Goal: Task Accomplishment & Management: Use online tool/utility

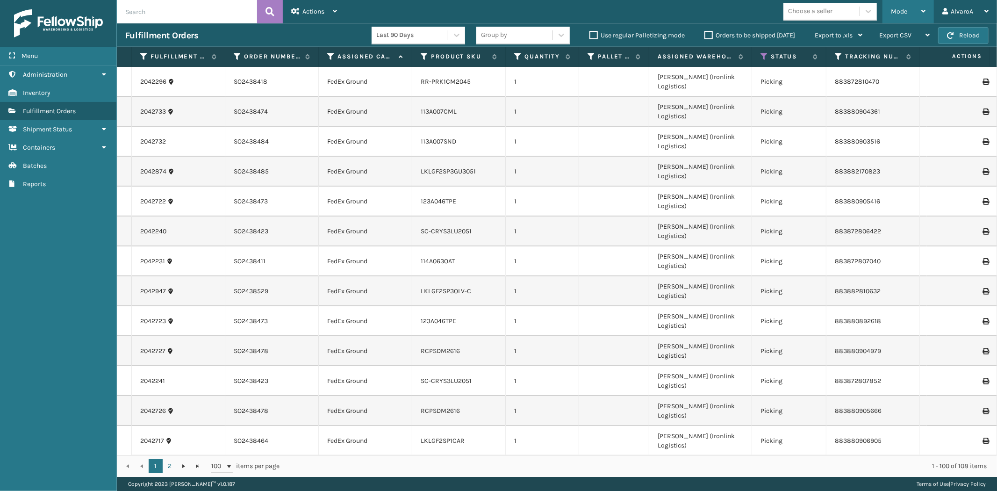
click at [907, 10] on span "Mode" at bounding box center [899, 11] width 16 height 8
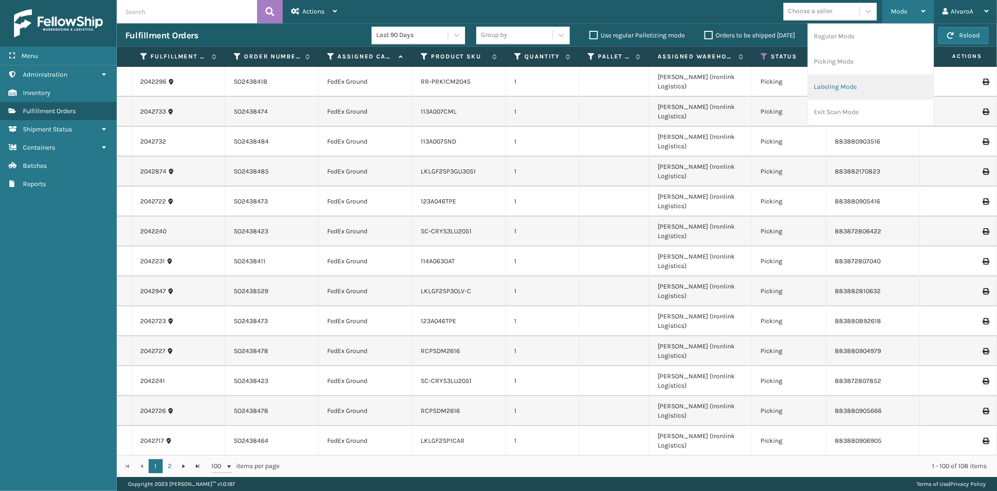
click at [851, 86] on li "Labeling Mode" at bounding box center [870, 86] width 125 height 25
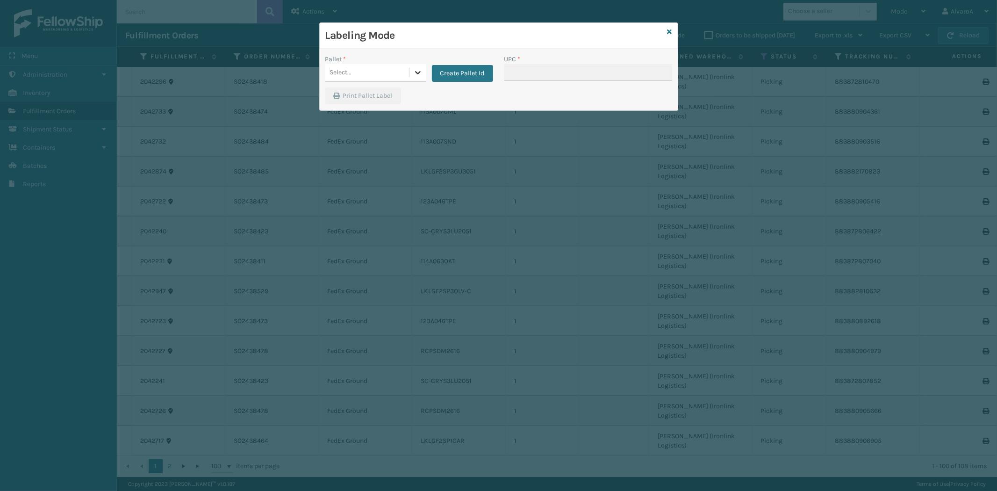
click at [422, 74] on icon at bounding box center [417, 72] width 9 height 9
click at [451, 75] on button "Create Pallet Id" at bounding box center [462, 73] width 61 height 17
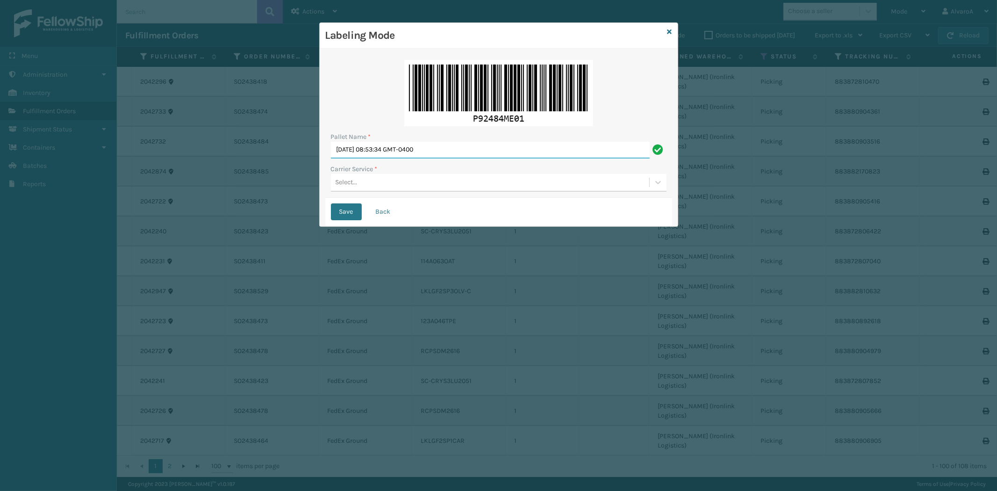
drag, startPoint x: 475, startPoint y: 155, endPoint x: 248, endPoint y: 191, distance: 229.4
click at [248, 190] on div "Labeling Mode Pallet Name * [DATE] 08:53:34 GMT-0400 Carrier Service * Select..…" at bounding box center [498, 245] width 997 height 491
type input "LPN 503337 #1"
click at [371, 176] on div "Select..." at bounding box center [490, 182] width 318 height 15
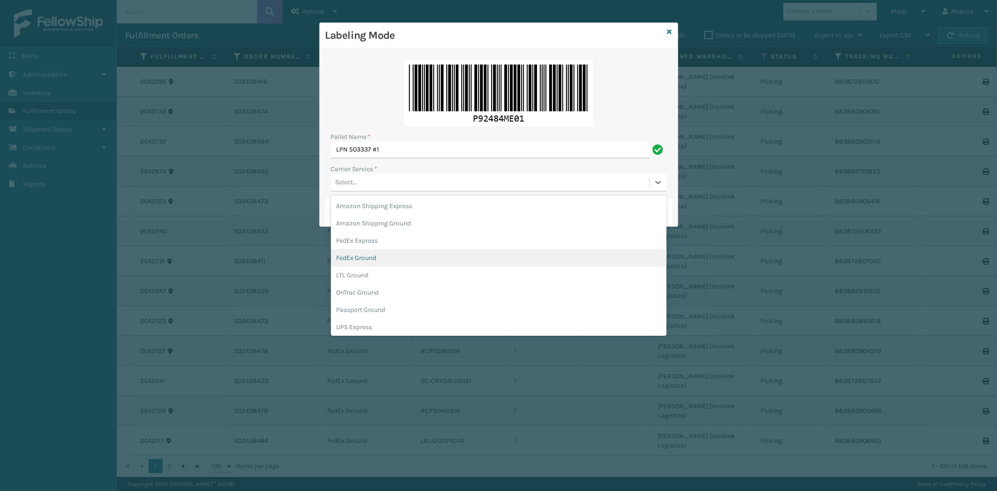
click at [356, 265] on div "FedEx Ground" at bounding box center [499, 257] width 336 height 17
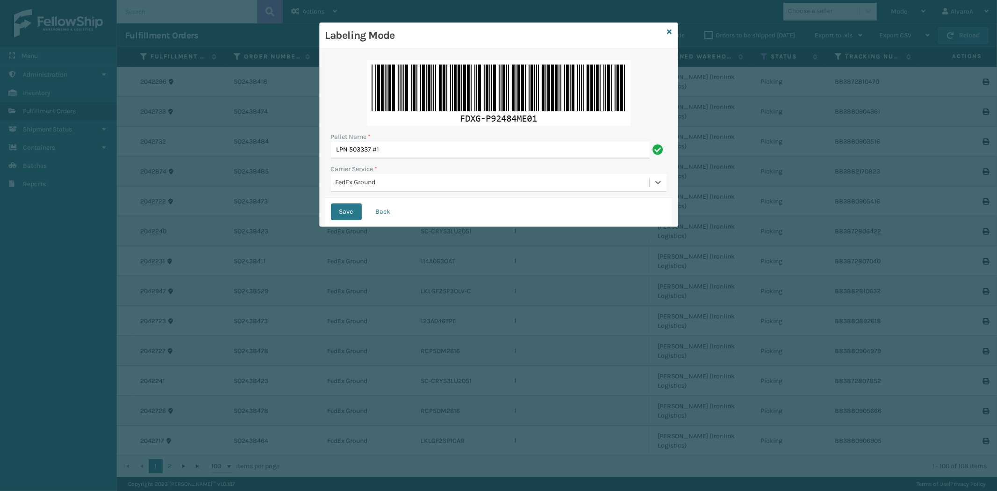
click at [334, 202] on div "Save Back" at bounding box center [498, 212] width 347 height 28
click at [337, 210] on button "Save" at bounding box center [346, 211] width 31 height 17
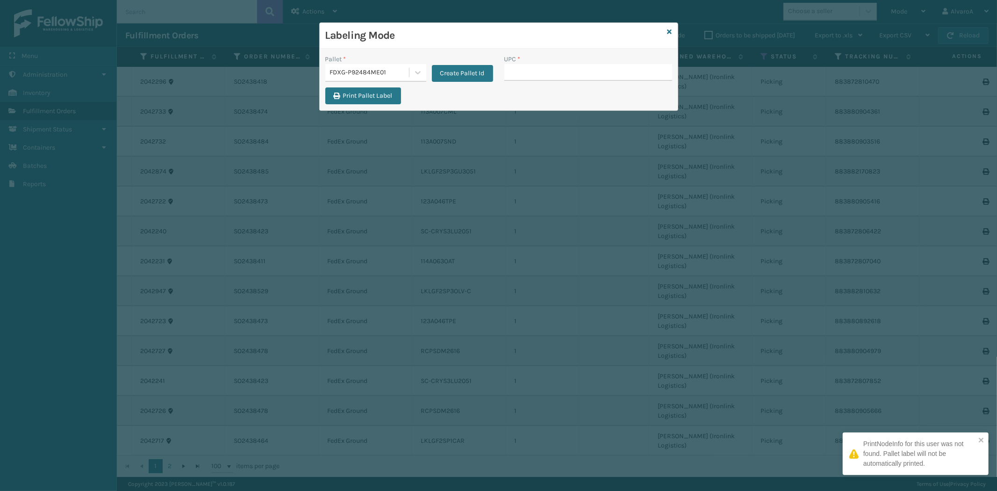
click at [547, 72] on input "UPC *" at bounding box center [588, 72] width 168 height 17
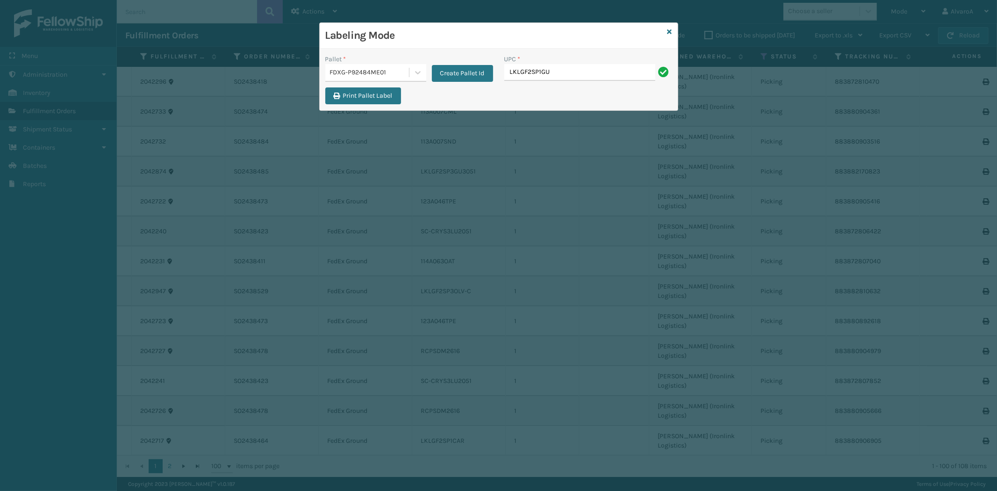
type input "LKLGF2SP1GU3051"
type input "RC-DBYM2616"
type input "RCPSDM2616"
type input "RR-PRK1CM2022"
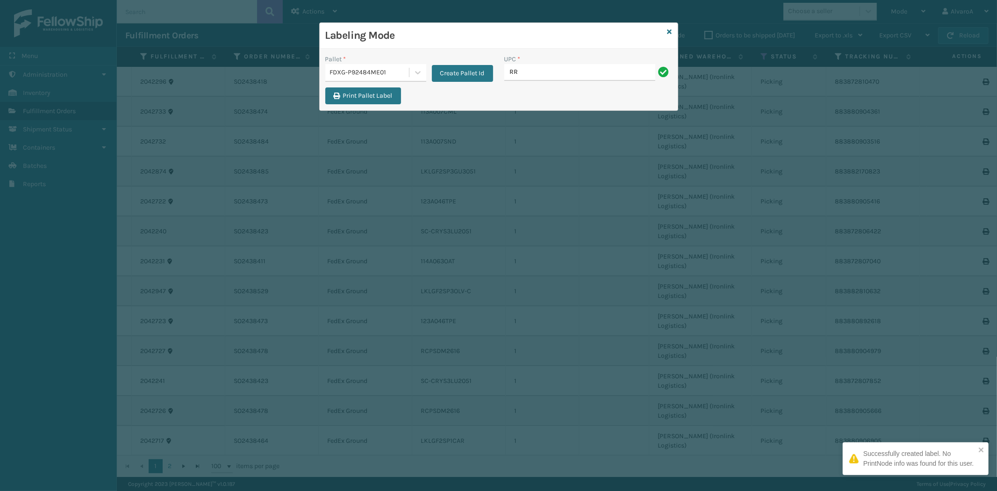
type input "RR-PRK1CM2022"
type input "RR-PRK1CM2045"
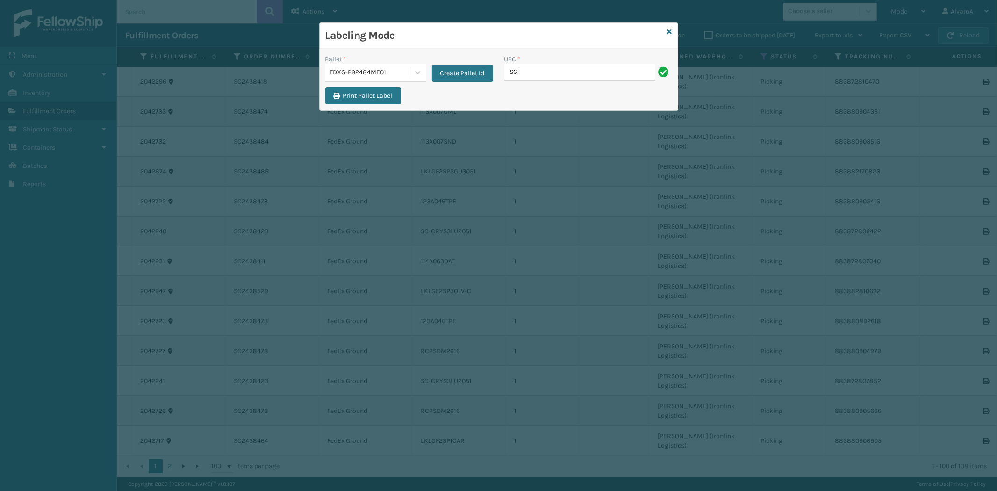
type input "SC-CRYS3LU2001"
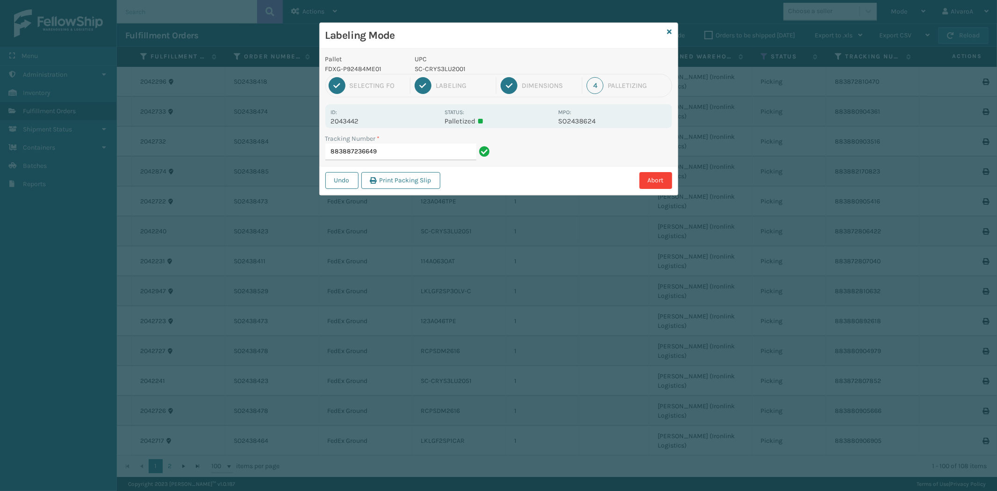
type input "883887236649S"
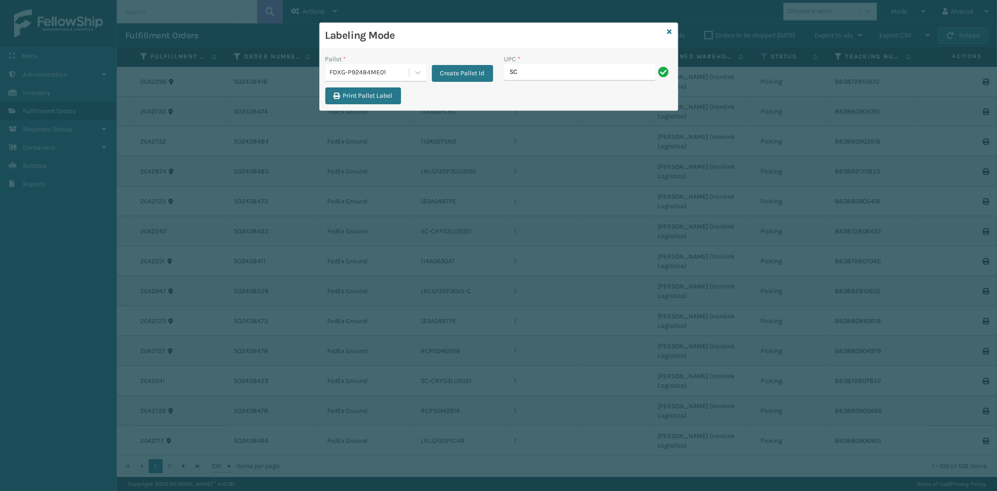
type input "SC-CRYS3LU2012"
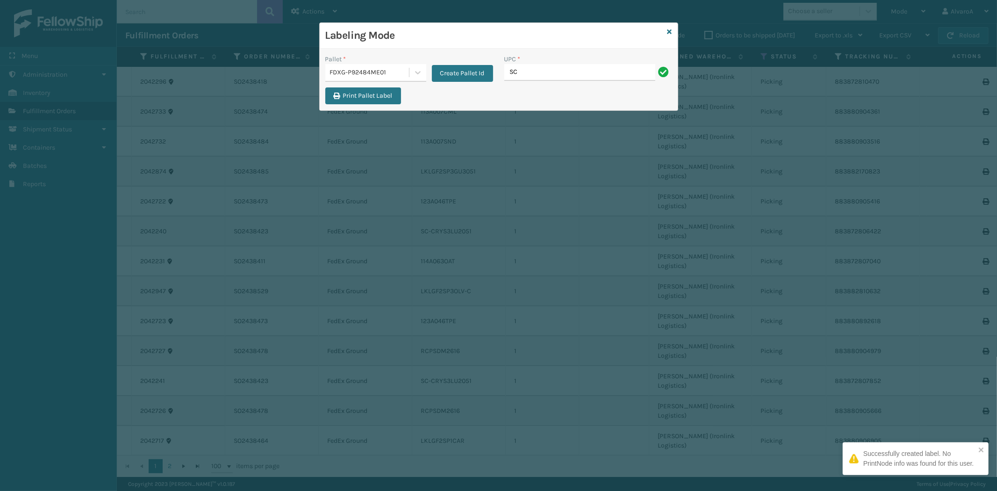
type input "SC-CRYS3LU2043"
type input "SC-CRYS3LU2051"
type input "SCLRIS3LU2001"
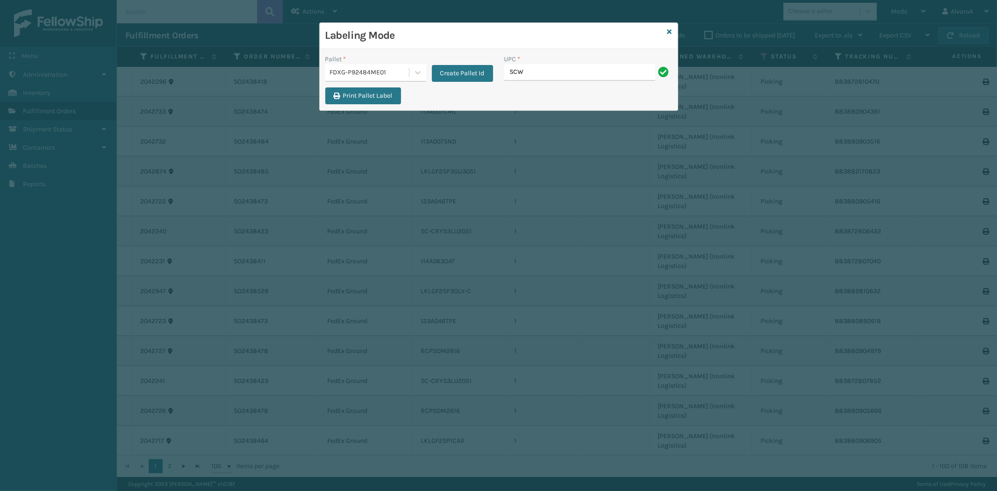
type input "SCWDSLU2012"
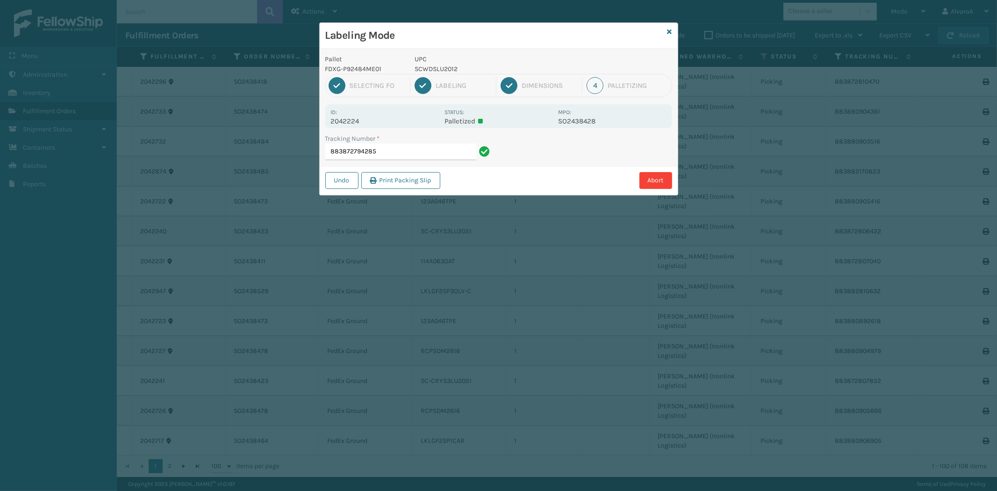
type input "883872794285S"
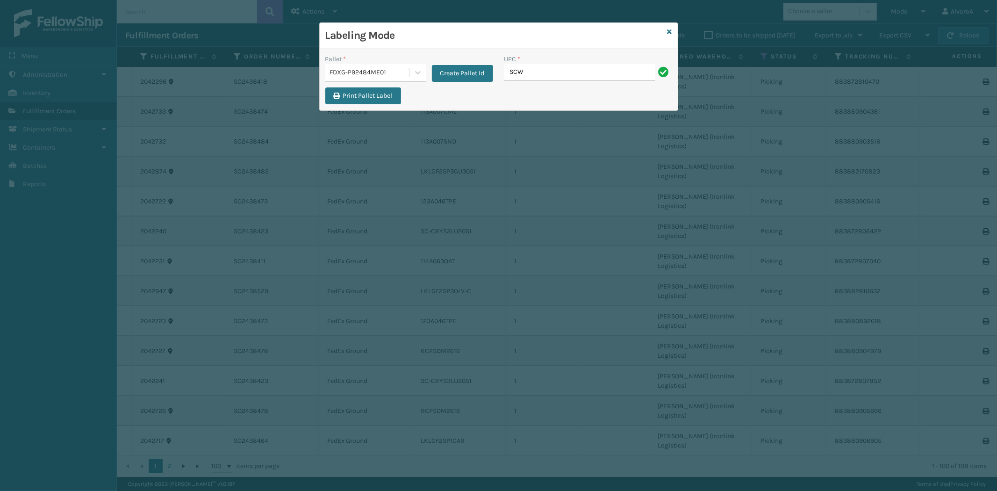
type input "SCWDSLU2012"
click at [473, 75] on button "Create Pallet Id" at bounding box center [462, 73] width 61 height 17
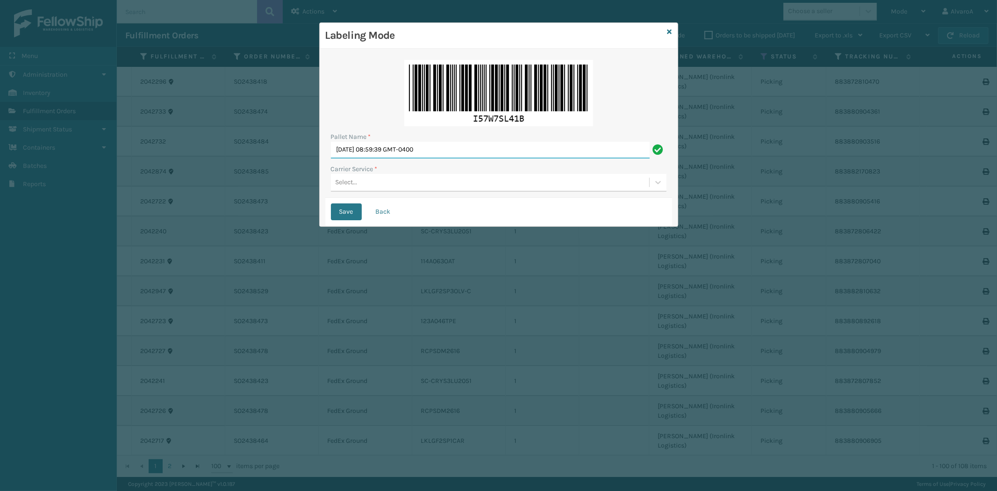
drag, startPoint x: 465, startPoint y: 150, endPoint x: 4, endPoint y: 186, distance: 462.7
click at [18, 185] on div "Labeling Mode Pallet Name * [DATE] 08:59:39 GMT-0400 Carrier Service * Select..…" at bounding box center [498, 245] width 997 height 491
type input "LPN 503336 #1"
click at [367, 181] on div "Select..." at bounding box center [490, 182] width 318 height 15
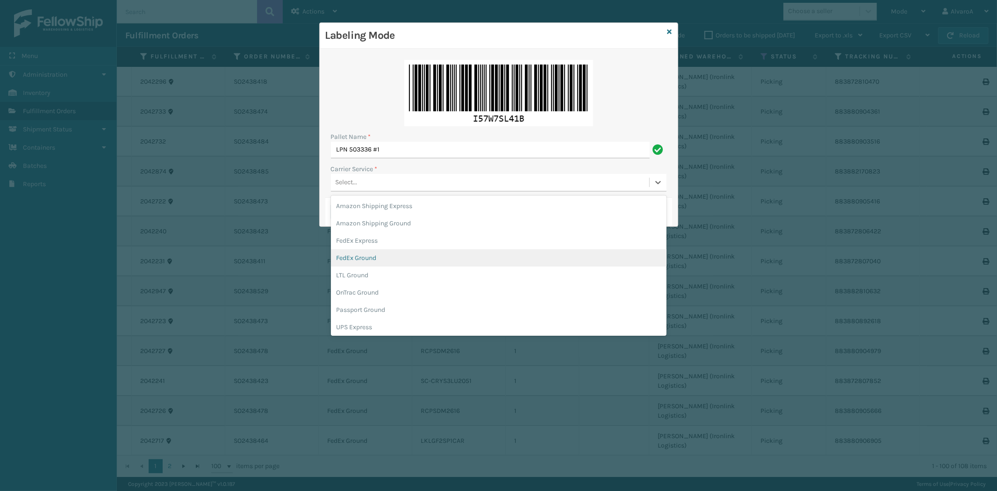
click at [356, 259] on div "FedEx Ground" at bounding box center [499, 257] width 336 height 17
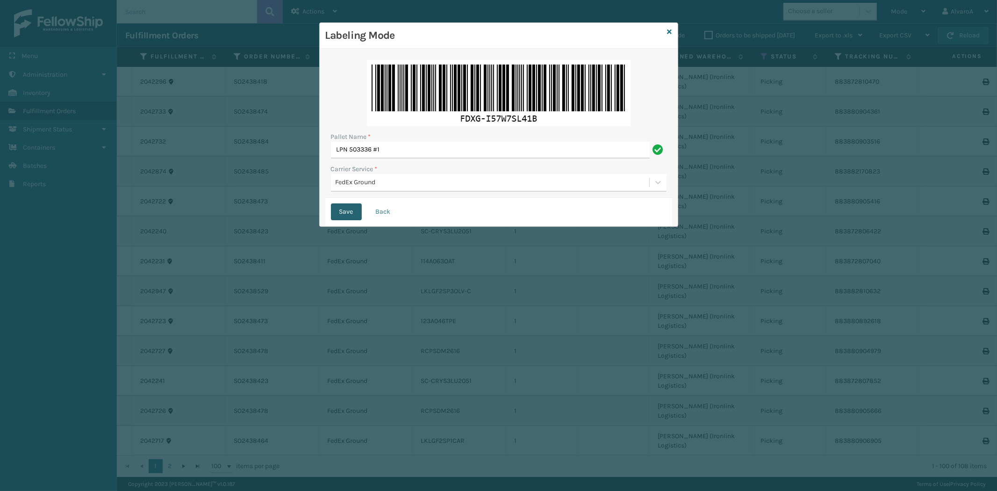
click at [341, 217] on button "Save" at bounding box center [346, 211] width 31 height 17
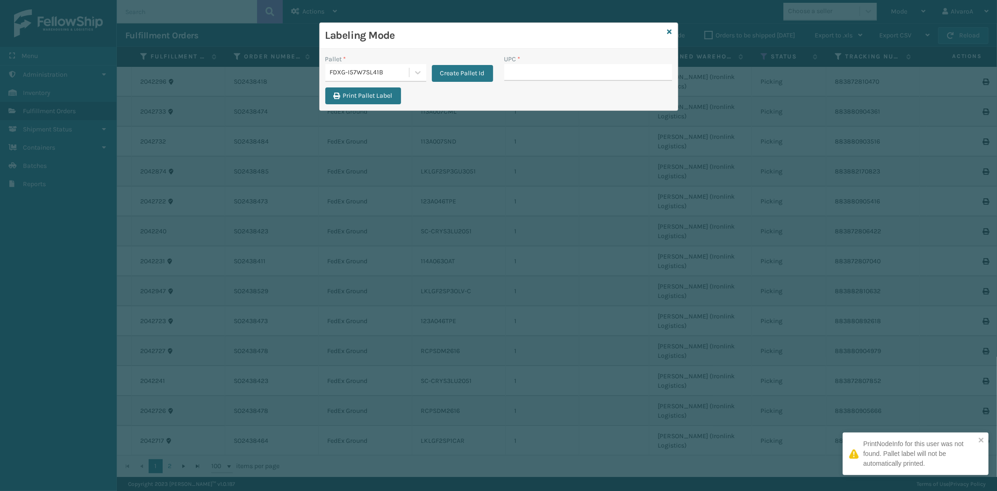
click at [534, 74] on input "UPC *" at bounding box center [588, 72] width 168 height 17
paste input "CCHRFKS2M26BKVA"
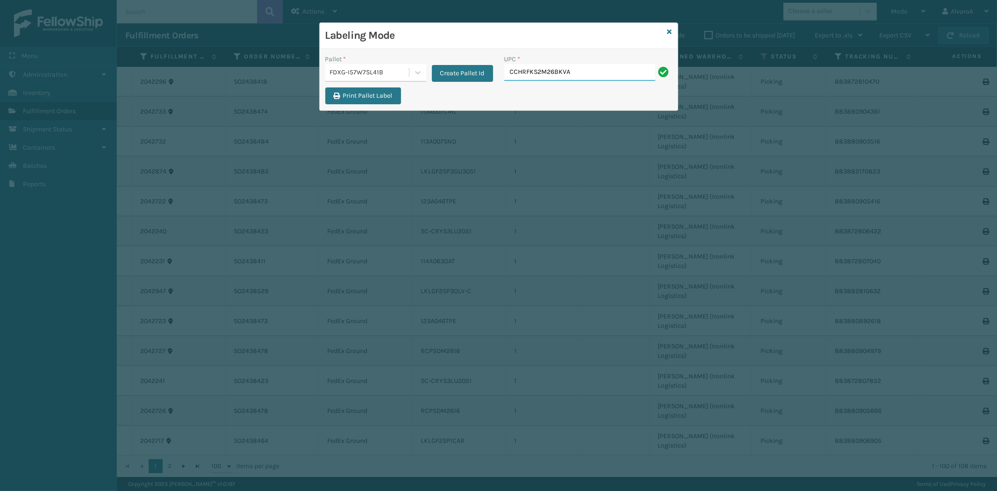
type input "CCHRFKS2M26BKVA"
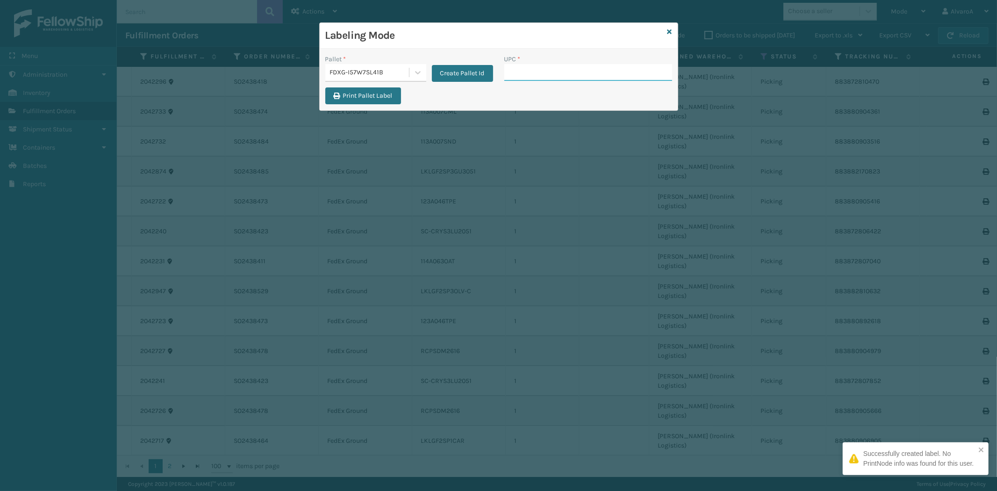
paste input "CCWENKS2M26CFVA"
type input "CCWENKS2M26CFVA"
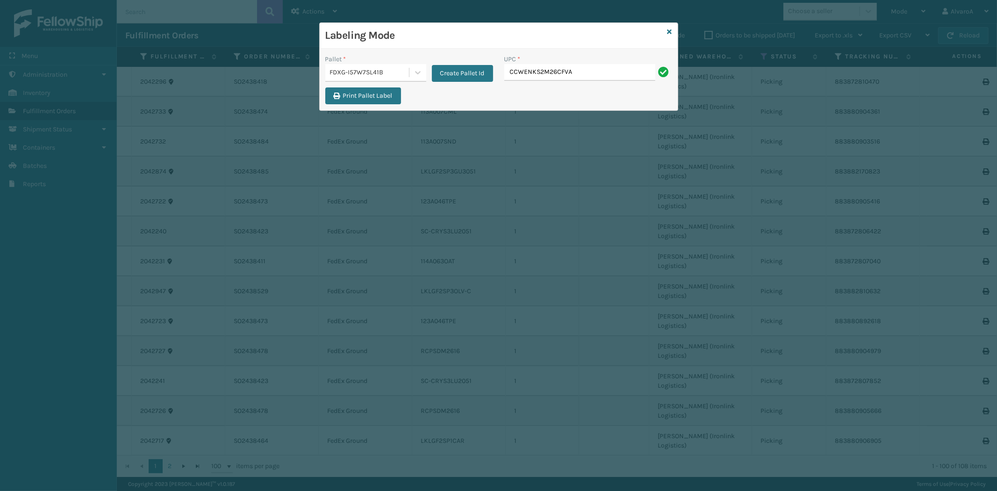
type input "CCWENKS2M26CFVA"
paste input "CCHRFKS2BGEVA"
type input "CCHRFKS2BGEVA"
paste input "215A010CHR"
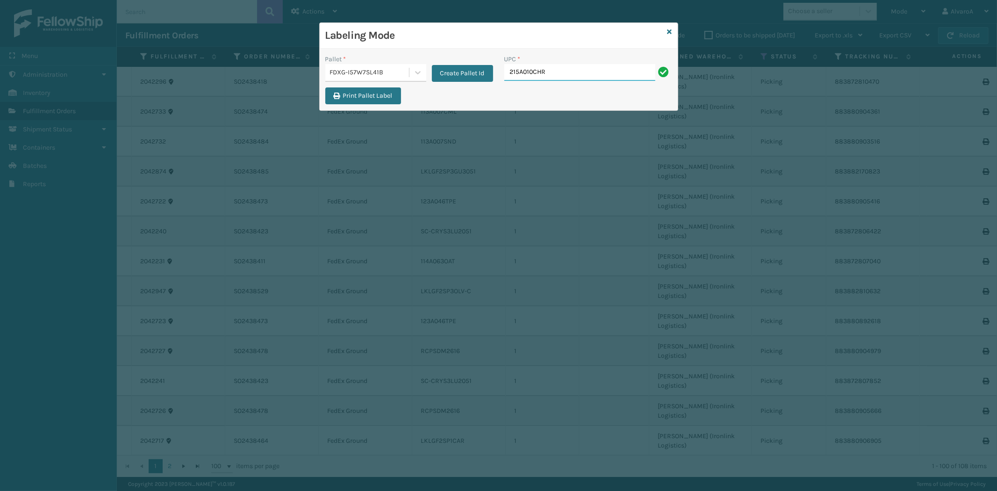
type input "215A010CHR"
paste input "CCWENKS2M26DGRA"
type input "CCWENKS2M26DGRA"
paste input "CCHRFKS2M26DGRA"
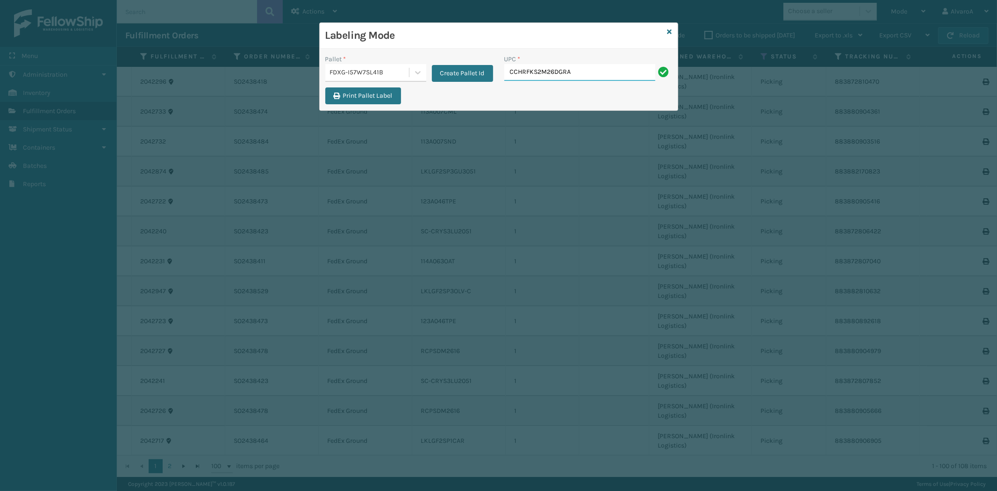
type input "CCHRFKS2M26DGRA"
paste input "123A046TPE"
type input "123A046TPE"
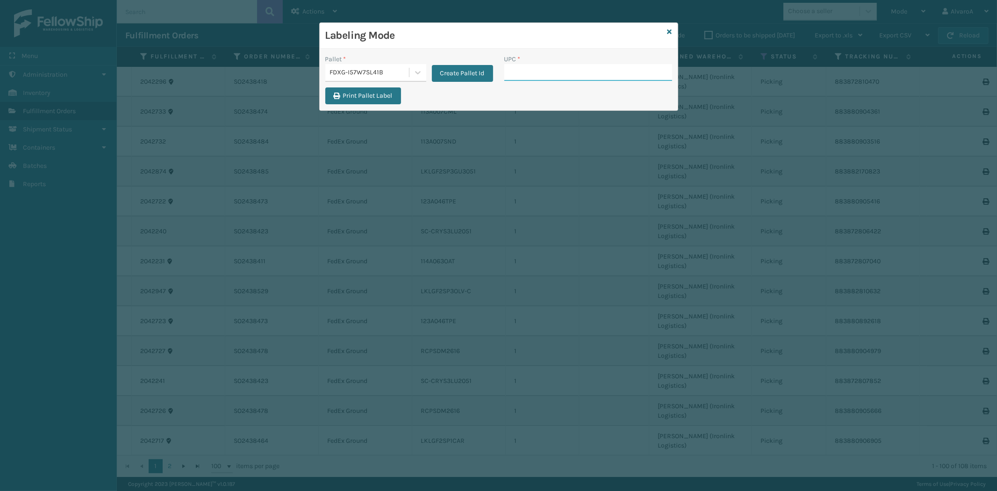
paste input "CCHRFKS1M26DGRA"
type input "CCHRFKS1M26DGRA"
paste input "510A001CML"
type input "510A001CML"
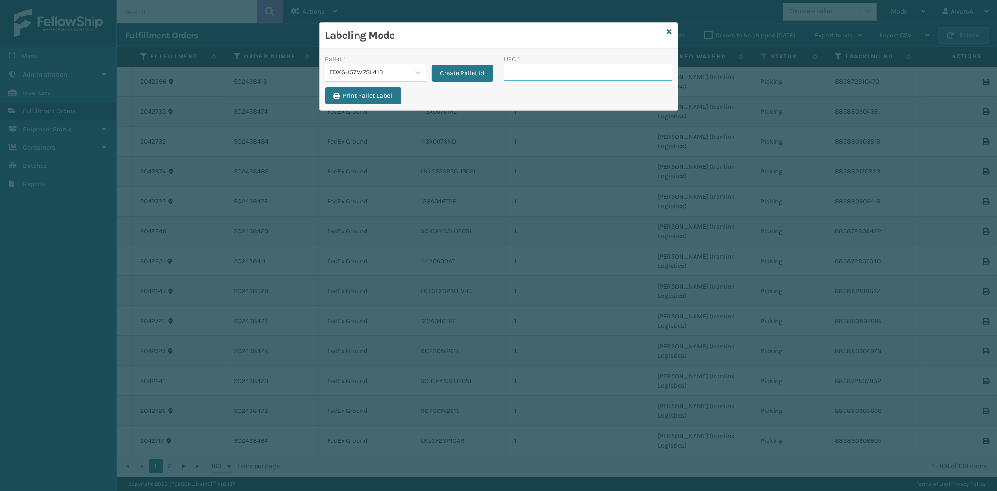
paste input "LKLGF2SP1CAR"
type input "LKLGF2SP1CAR"
paste input "132A009BRN"
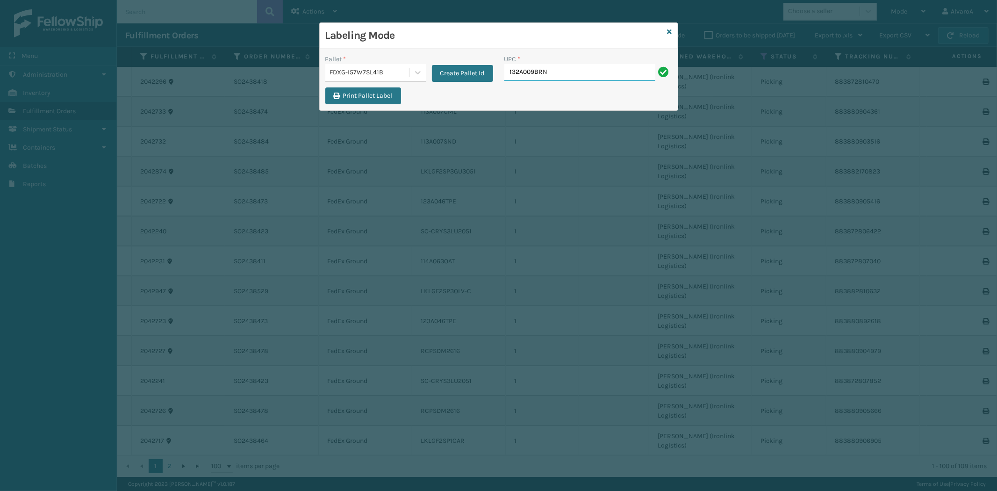
type input "132A009BRN"
click at [524, 77] on input "UPC *" at bounding box center [588, 72] width 168 height 17
type input "132A009BRN"
paste input "CCHRFKS1BLUVA"
type input "CCHRFKS1BLUVA"
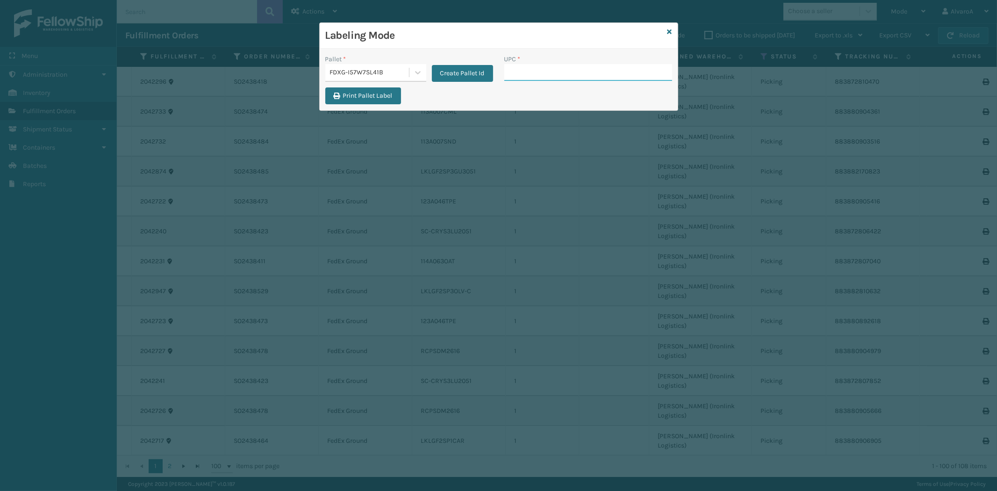
paste input "CCHRFKS2M26BRRA"
type input "CCHRFKS2M26BRRA"
paste input "171A002GRY"
type input "171A002GRY"
paste input "171A002GRY"
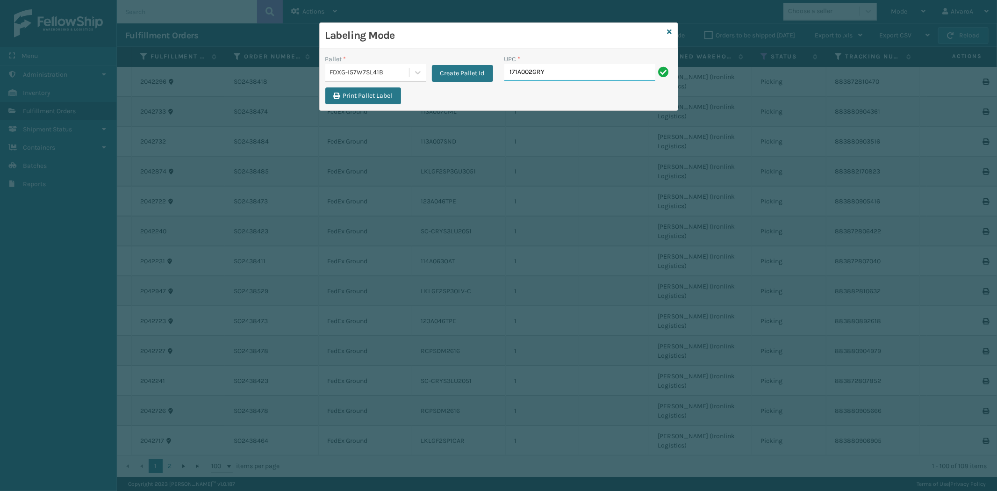
type input "171A002GRY"
type input "171A026BLU"
click at [670, 33] on icon at bounding box center [669, 32] width 5 height 7
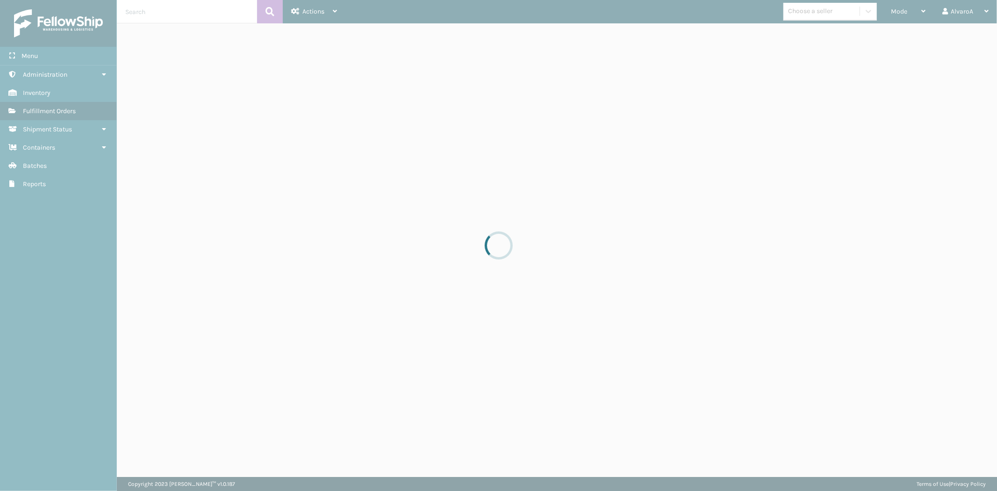
click at [900, 8] on div at bounding box center [498, 245] width 997 height 491
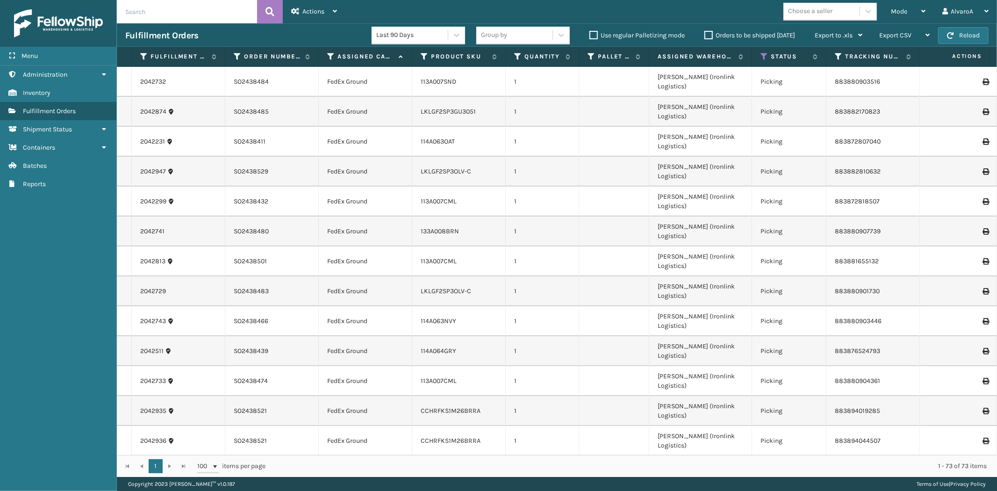
click at [900, 7] on div "Mode" at bounding box center [908, 11] width 35 height 23
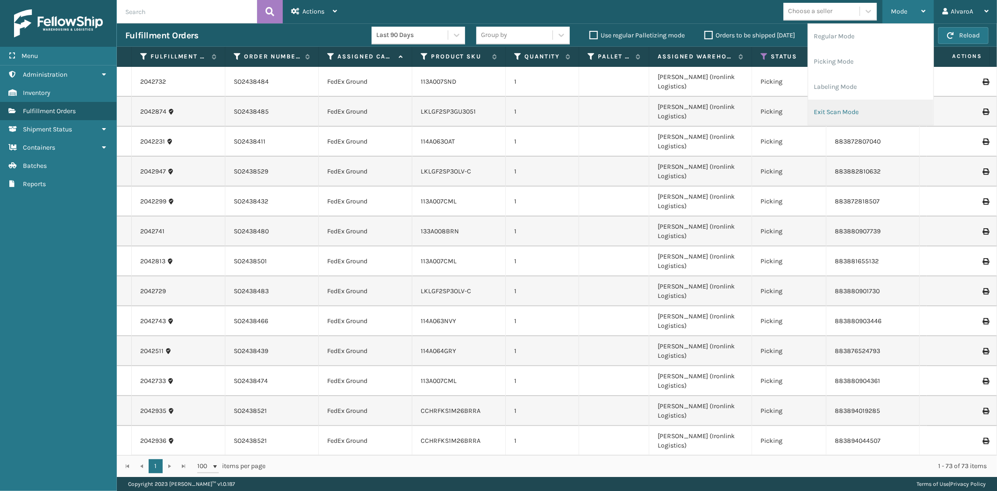
click at [848, 106] on li "Exit Scan Mode" at bounding box center [870, 112] width 125 height 25
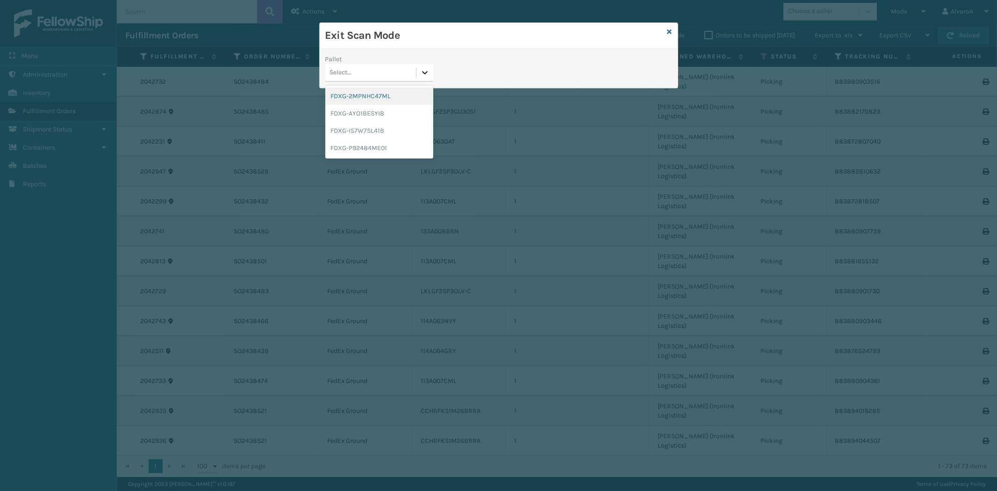
click at [427, 71] on icon at bounding box center [424, 72] width 9 height 9
drag, startPoint x: 348, startPoint y: 150, endPoint x: 419, endPoint y: 78, distance: 100.5
click at [348, 150] on div "FDXG-P92484ME01" at bounding box center [379, 147] width 108 height 17
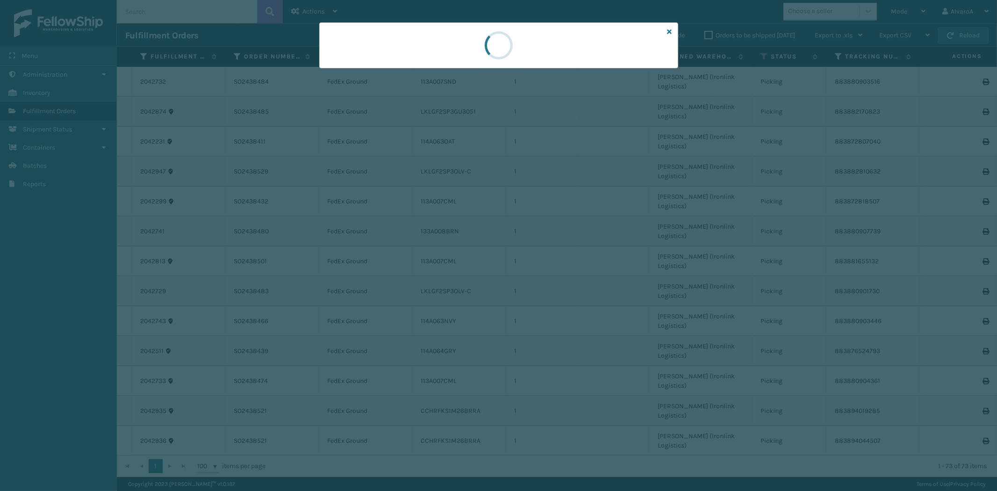
click at [421, 67] on div at bounding box center [498, 45] width 359 height 46
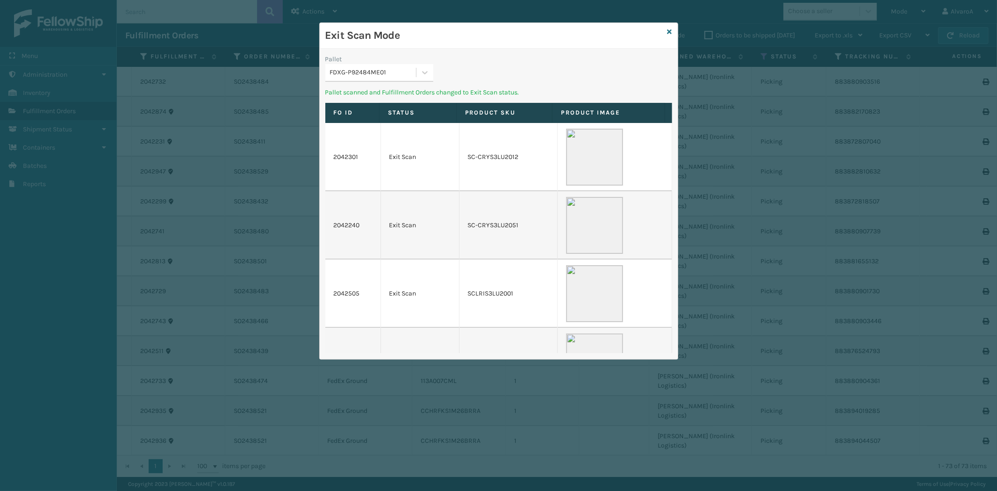
click at [421, 67] on div at bounding box center [424, 72] width 17 height 17
click at [370, 131] on div "FDXG-I57W7SL41B" at bounding box center [379, 130] width 108 height 17
click at [673, 29] on div "Exit Scan Mode" at bounding box center [499, 36] width 358 height 26
click at [669, 30] on icon at bounding box center [669, 32] width 5 height 7
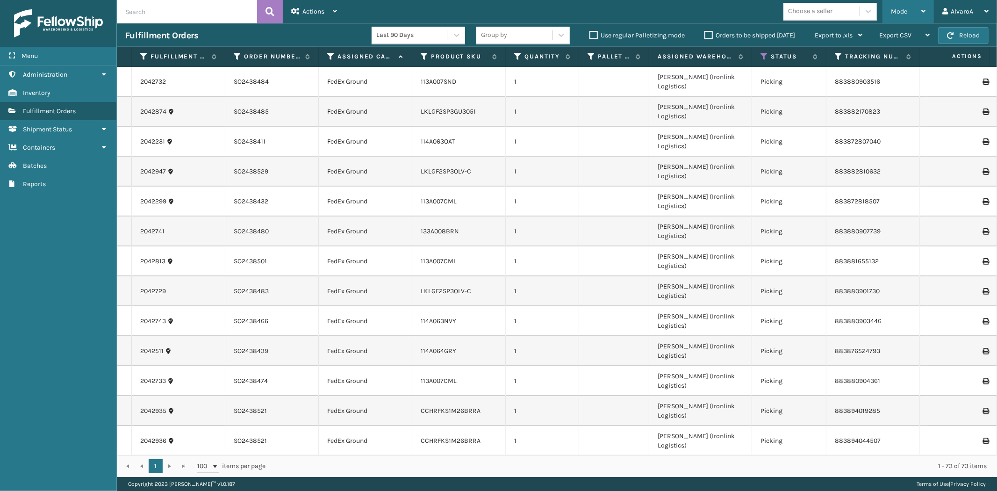
click at [900, 16] on div "Mode" at bounding box center [908, 11] width 35 height 23
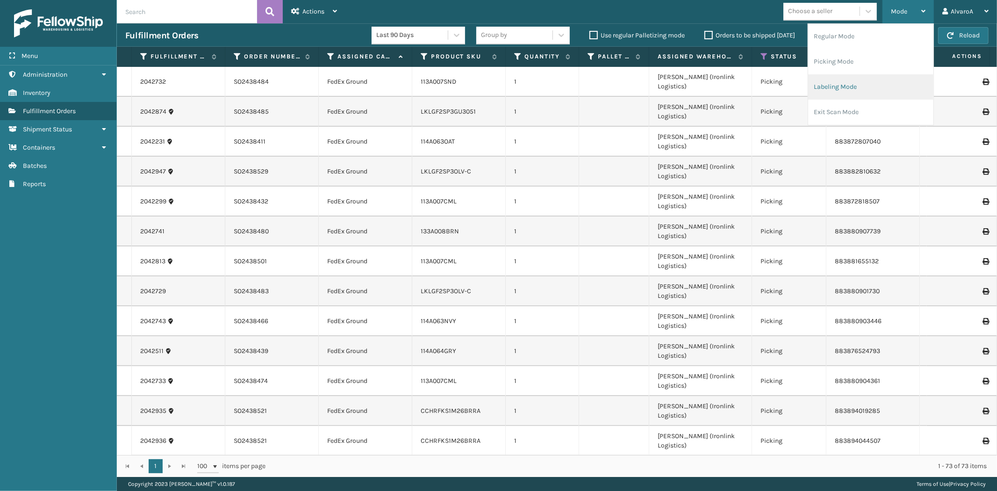
click at [824, 89] on li "Labeling Mode" at bounding box center [870, 86] width 125 height 25
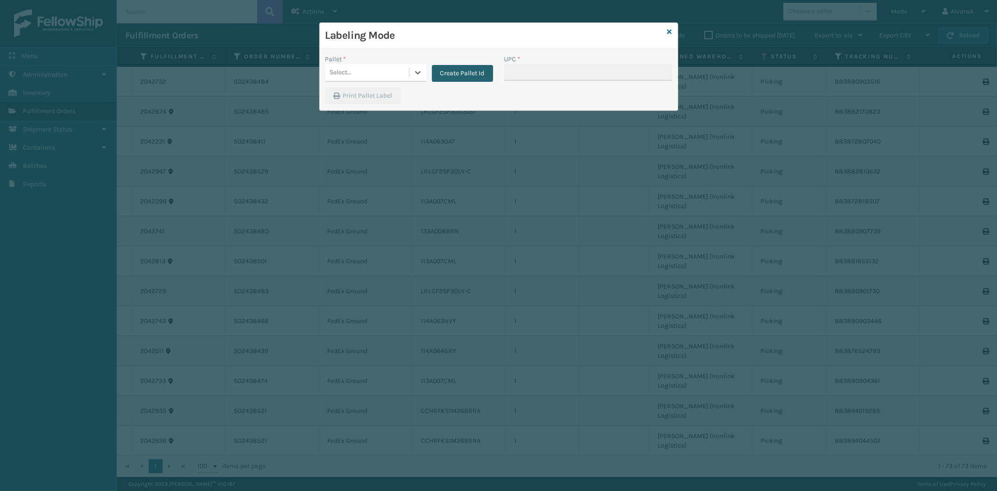
click at [457, 76] on button "Create Pallet Id" at bounding box center [462, 73] width 61 height 17
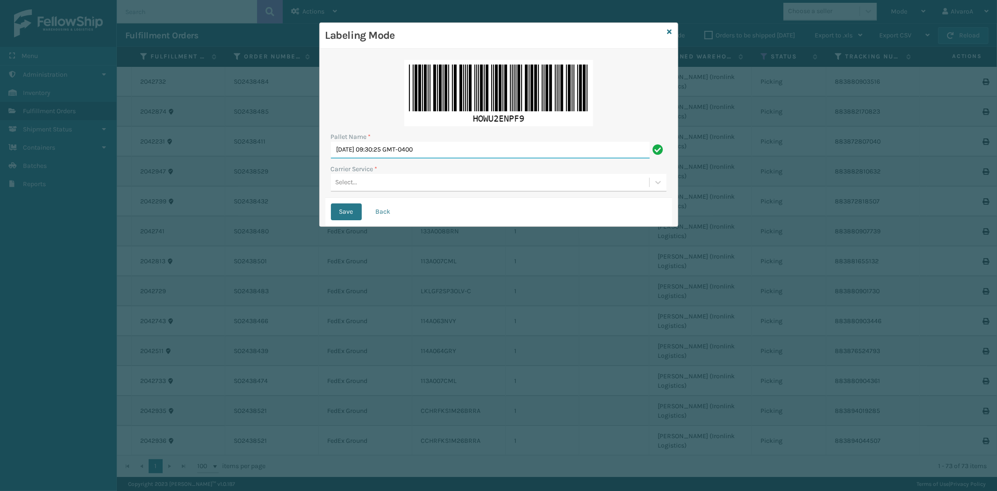
drag, startPoint x: 451, startPoint y: 153, endPoint x: 261, endPoint y: 194, distance: 195.1
click at [263, 194] on div "Labeling Mode Pallet Name * [DATE] 09:30:25 GMT-0400 Carrier Service * Select..…" at bounding box center [498, 245] width 997 height 491
type input "LPN 503334 #1"
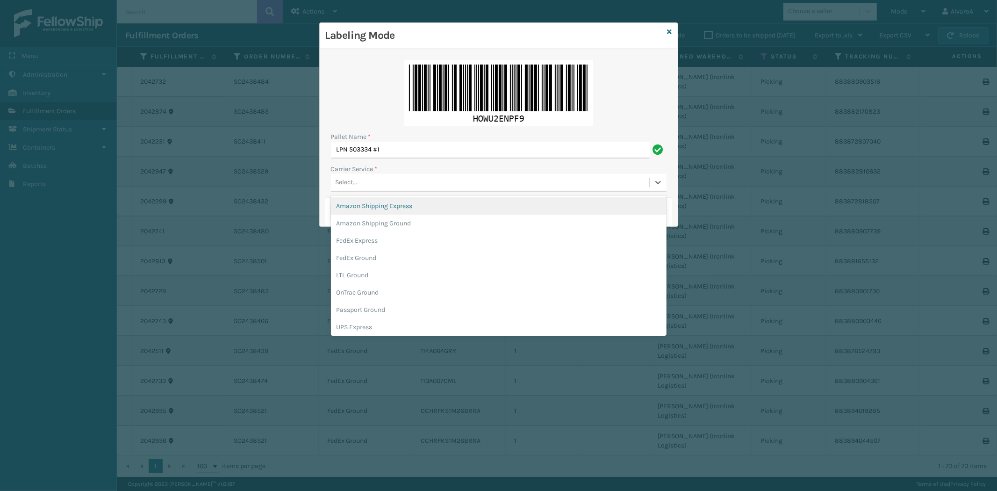
click at [341, 179] on div "Select..." at bounding box center [347, 183] width 22 height 10
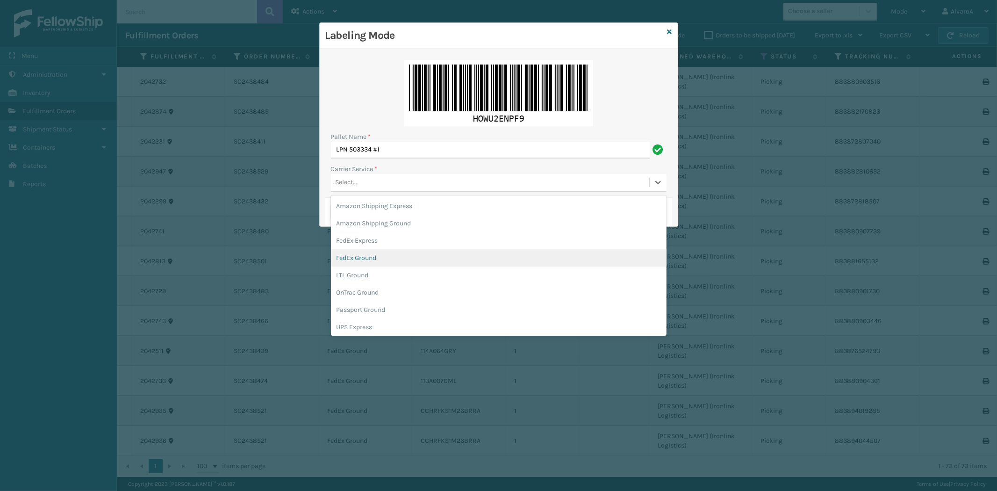
click at [368, 255] on div "FedEx Ground" at bounding box center [499, 257] width 336 height 17
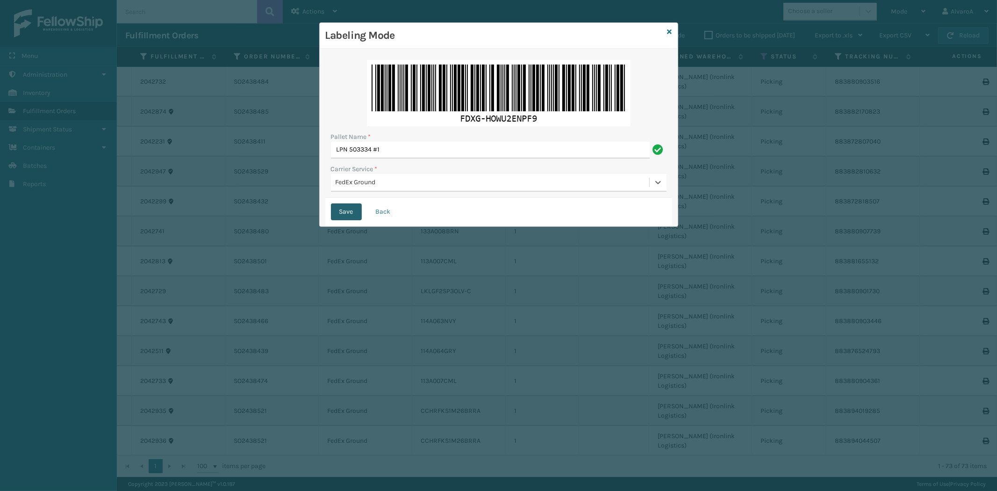
click at [358, 217] on button "Save" at bounding box center [346, 211] width 31 height 17
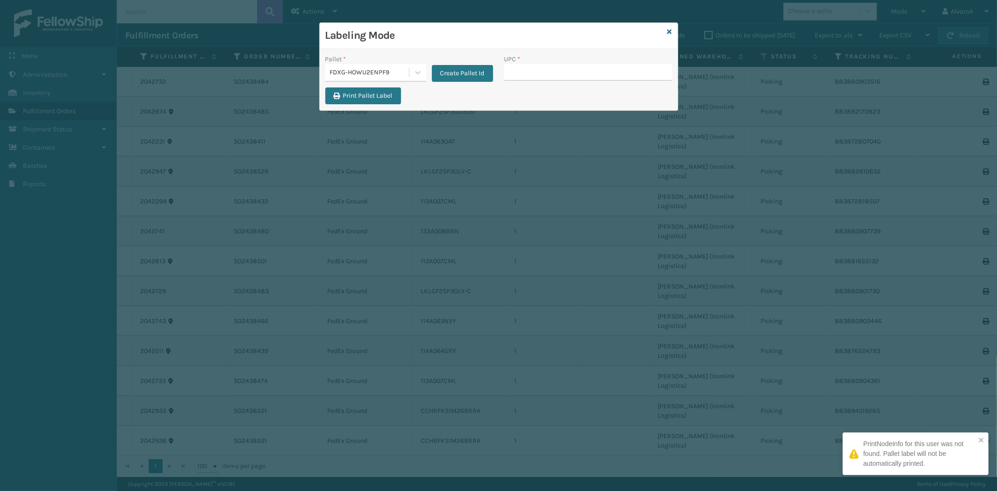
click at [529, 77] on input "UPC *" at bounding box center [588, 72] width 168 height 17
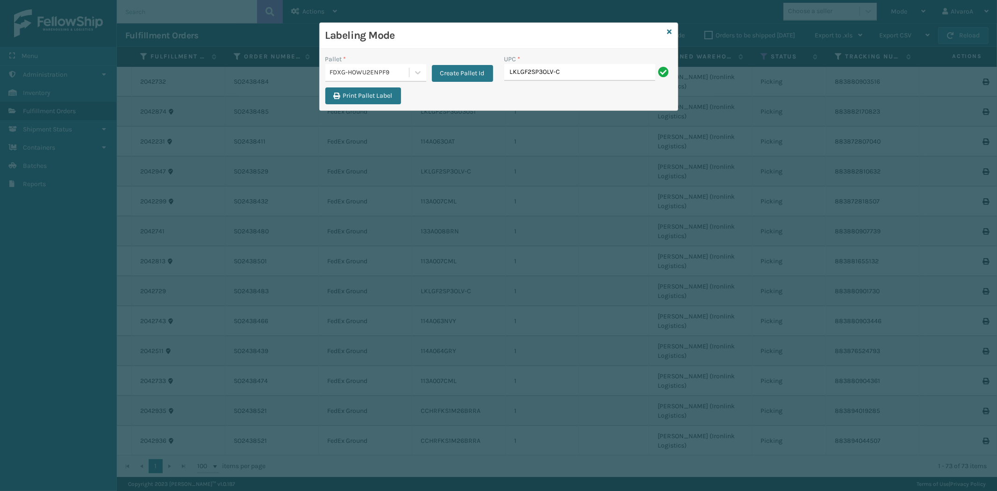
type input "LKLGF2SP3OLV-C"
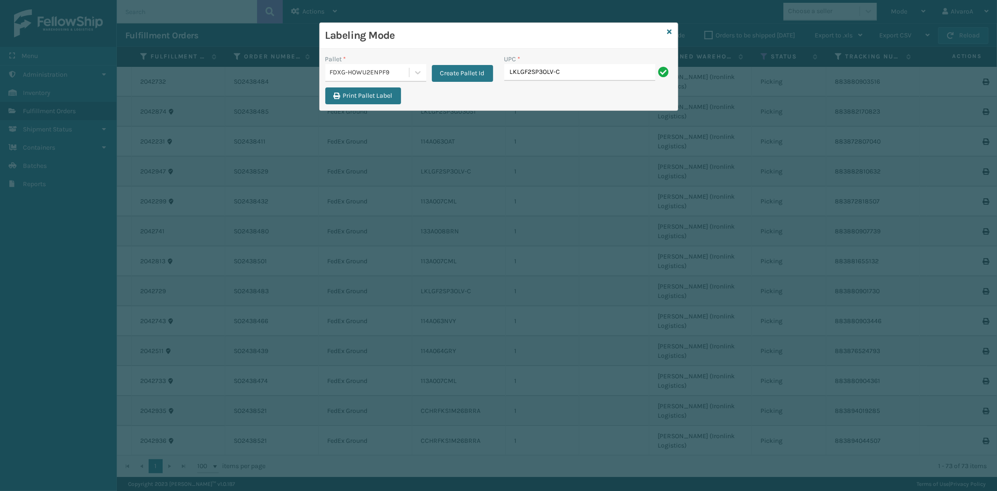
type input "LKLGF2SP3OLV-C"
paste input "LSHRFS3CP3003R"
type input "LSHRFS3CP3003R"
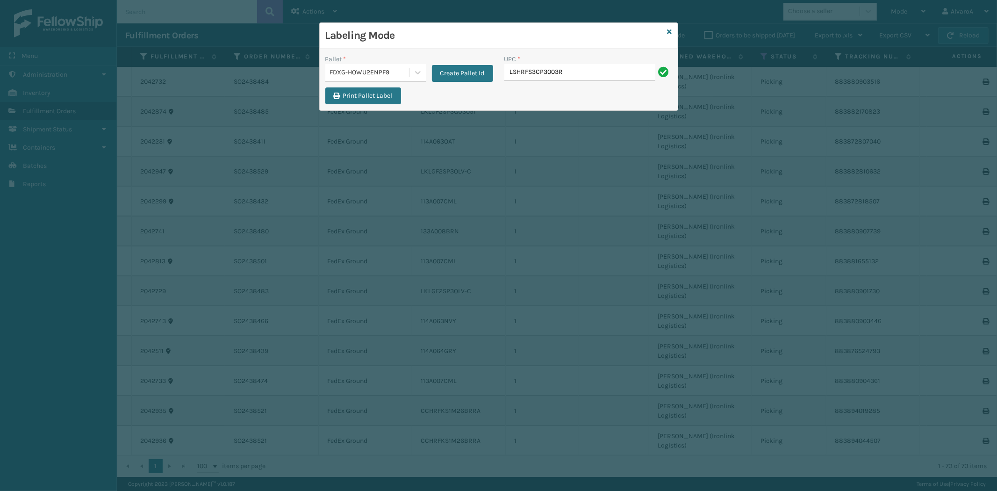
type input "LSHRFS3CP3003R"
paste input "CCWENKS3M26DGRA"
type input "CCWENKS3M26DGRA"
paste input "CCWENKS3BLURA"
type input "CCWENKS3BLURA"
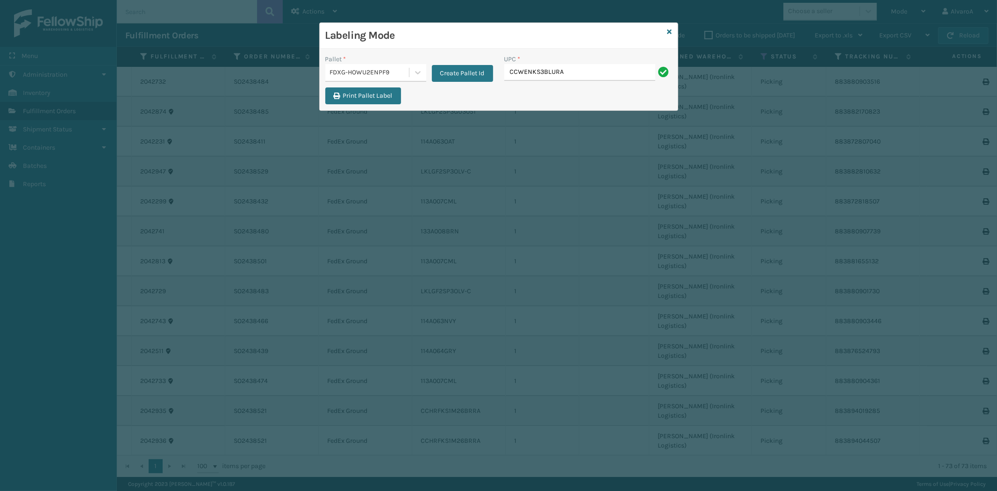
type input "CCWENKS3BLURA"
paste input "CCHRFKS3M26BRRA"
type input "CCHRFKS3M26BRRA"
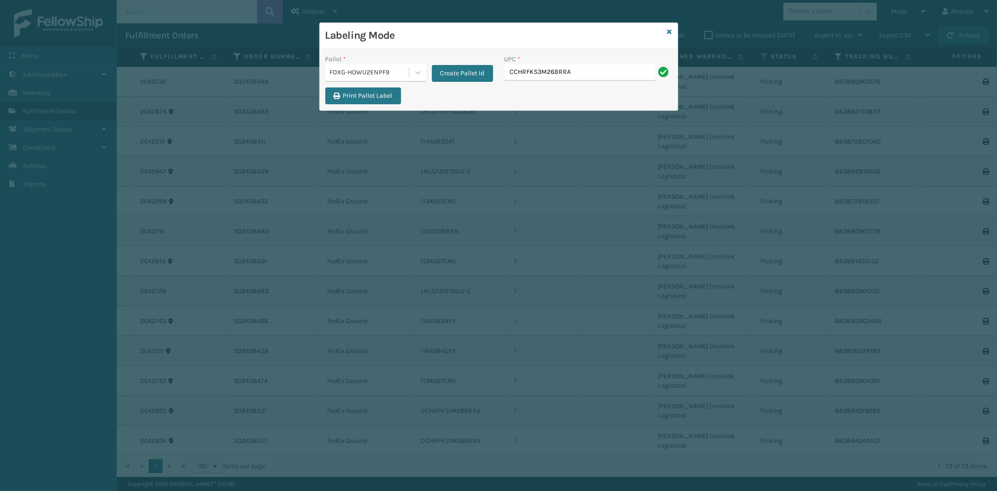
type input "CCHRFKS3M26BRRA"
paste input "LKLGF2SP3GU3051"
type input "LKLGF2SP3GU3051"
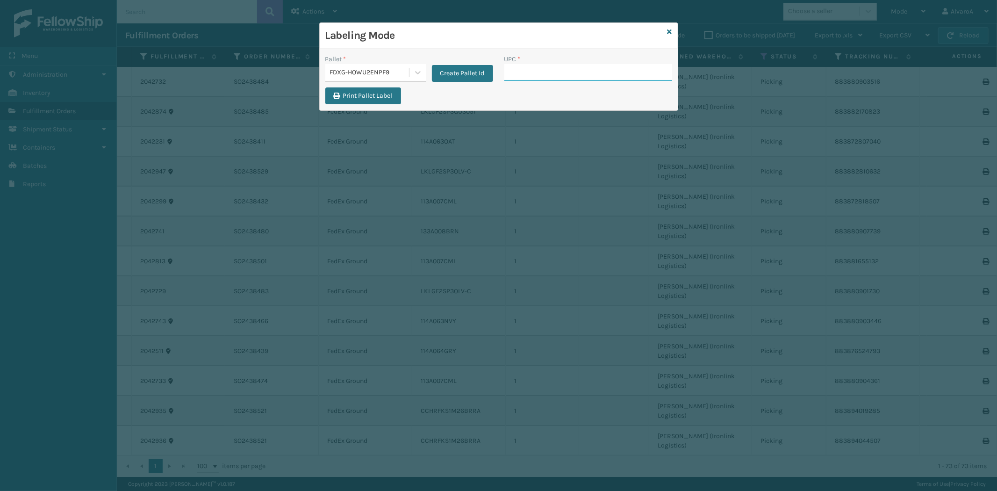
paste input "CCHRFKS3BGEVA"
type input "CCHRFKS3BGEVA"
click at [669, 31] on icon at bounding box center [669, 32] width 5 height 7
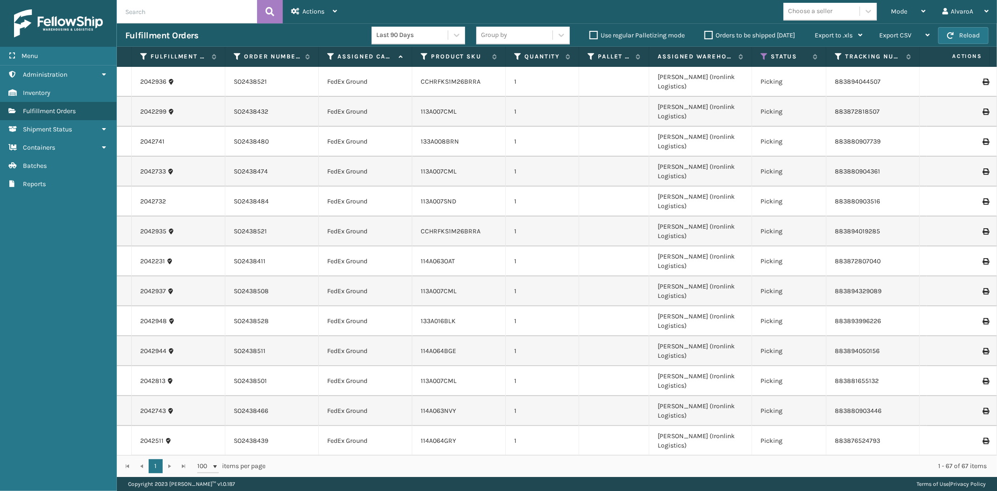
click at [905, 12] on span "Mode" at bounding box center [899, 11] width 16 height 8
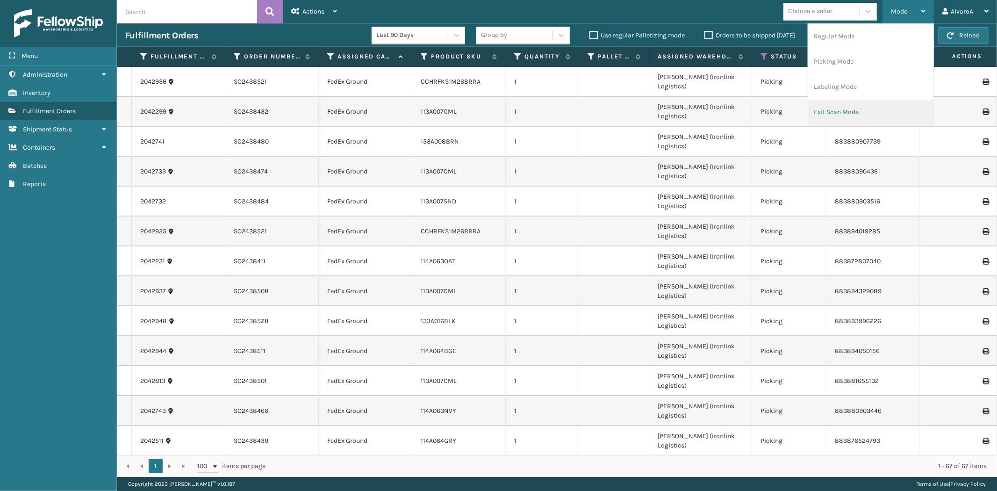
click at [871, 109] on li "Exit Scan Mode" at bounding box center [870, 112] width 125 height 25
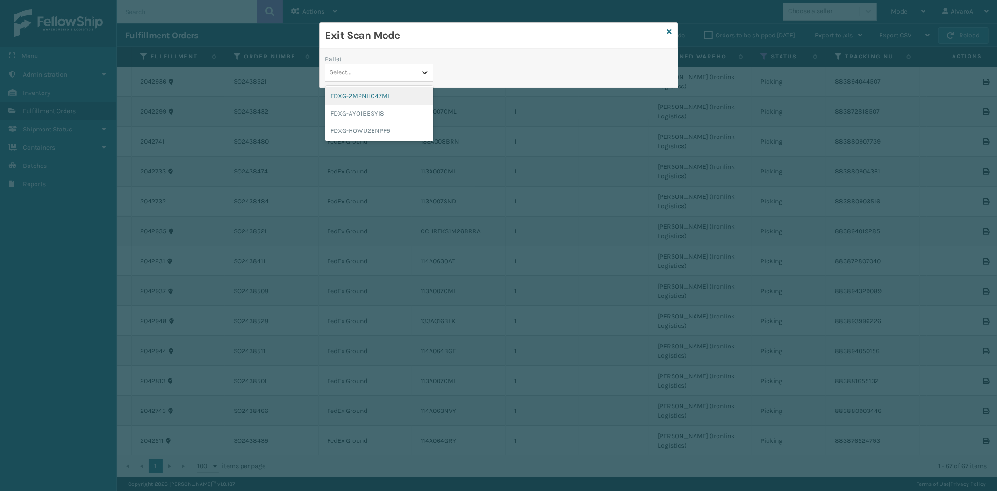
click at [425, 71] on icon at bounding box center [424, 72] width 9 height 9
click at [379, 125] on div "FDXG-HOWU2ENPF9" at bounding box center [379, 130] width 108 height 17
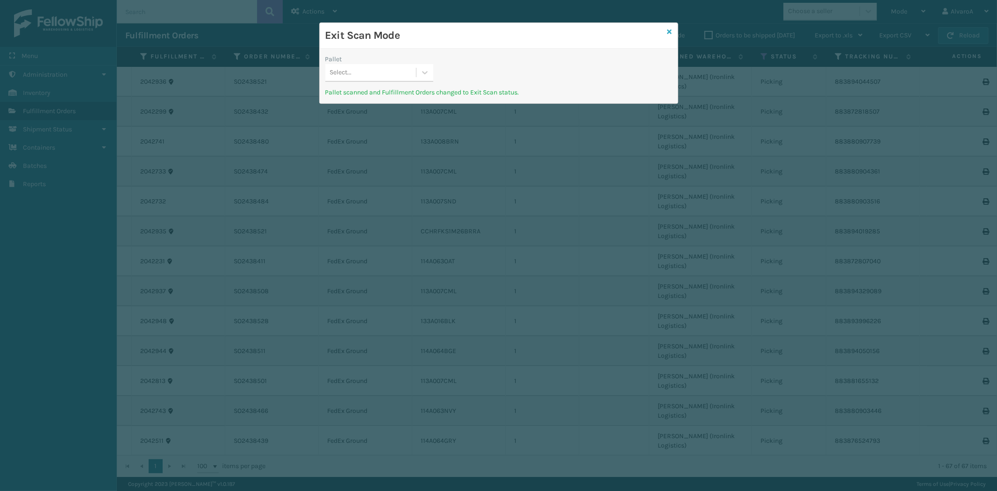
click at [669, 29] on icon at bounding box center [669, 32] width 5 height 7
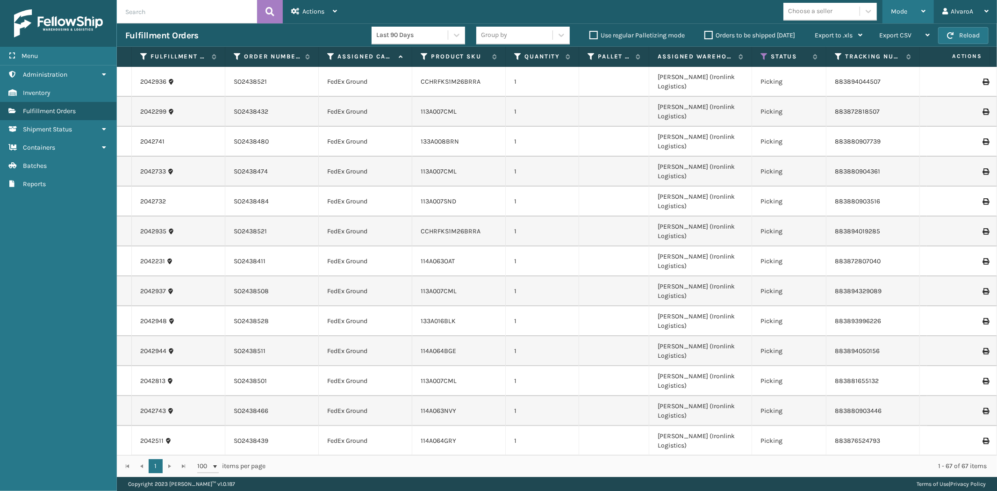
click at [908, 8] on div "Mode" at bounding box center [908, 11] width 35 height 23
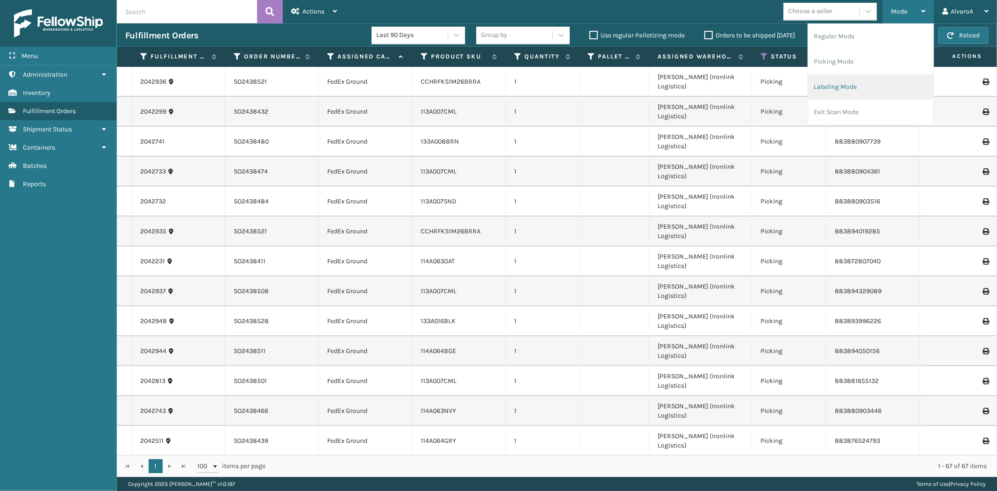
click at [829, 86] on li "Labeling Mode" at bounding box center [870, 86] width 125 height 25
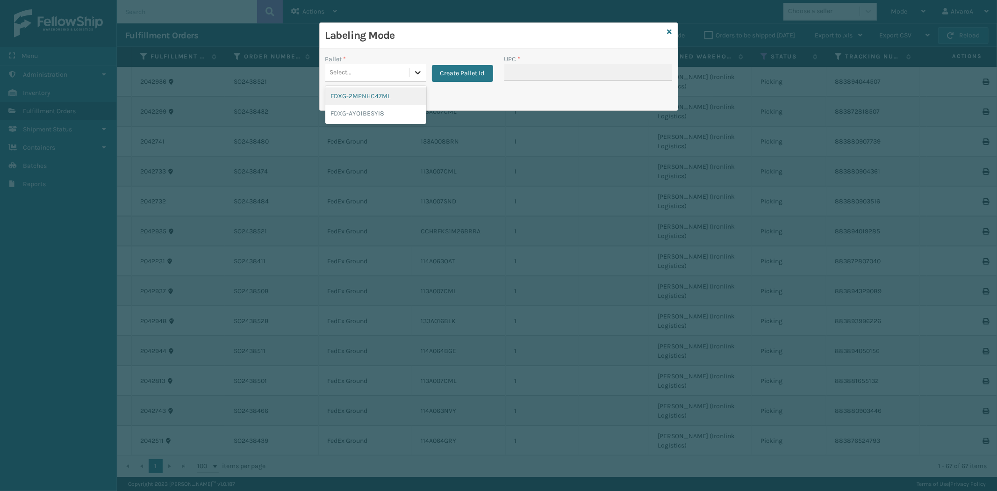
click at [416, 75] on icon at bounding box center [417, 72] width 9 height 9
click at [480, 71] on button "Create Pallet Id" at bounding box center [462, 73] width 61 height 17
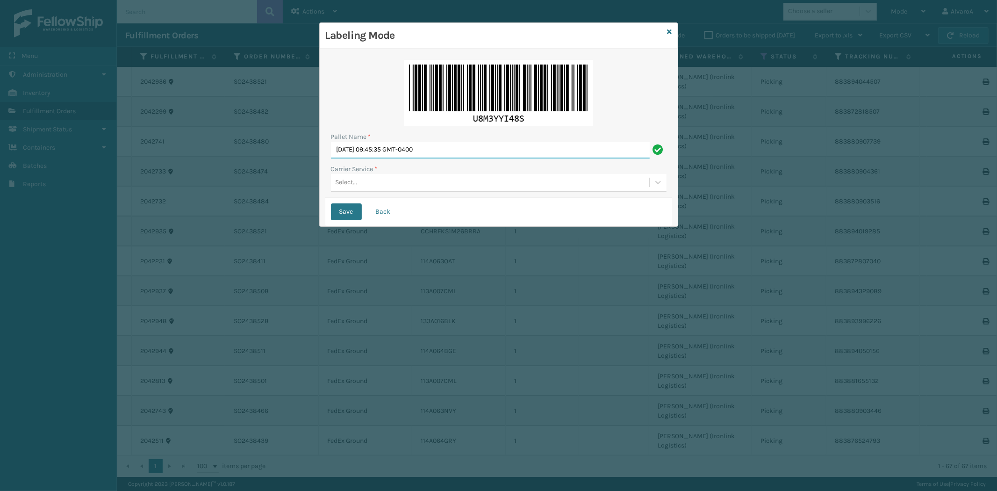
drag, startPoint x: 463, startPoint y: 146, endPoint x: 179, endPoint y: 206, distance: 289.9
click at [181, 205] on div "Labeling Mode Pallet Name * [DATE] 09:45:35 GMT-0400 Carrier Service * Select..…" at bounding box center [498, 245] width 997 height 491
type input "LPN 503331#1"
click at [348, 183] on div "Select..." at bounding box center [347, 183] width 22 height 10
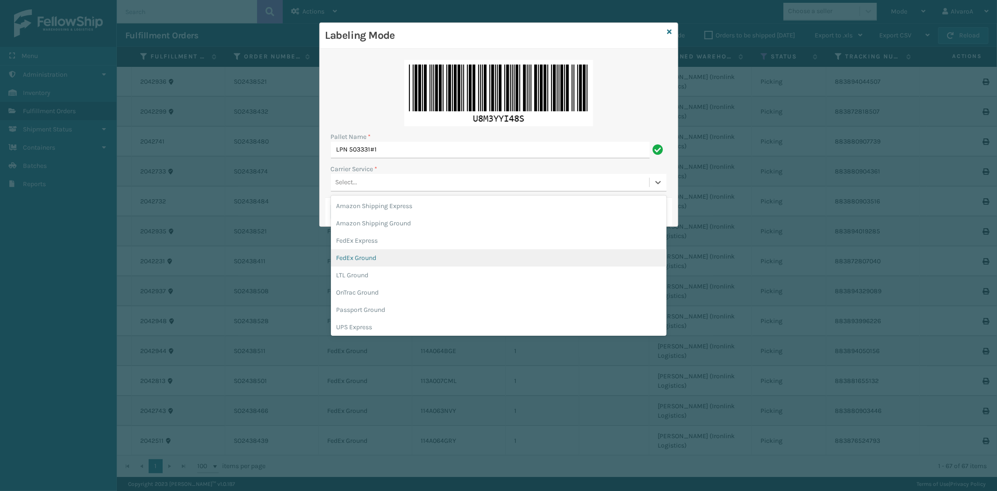
click at [357, 252] on div "FedEx Ground" at bounding box center [499, 257] width 336 height 17
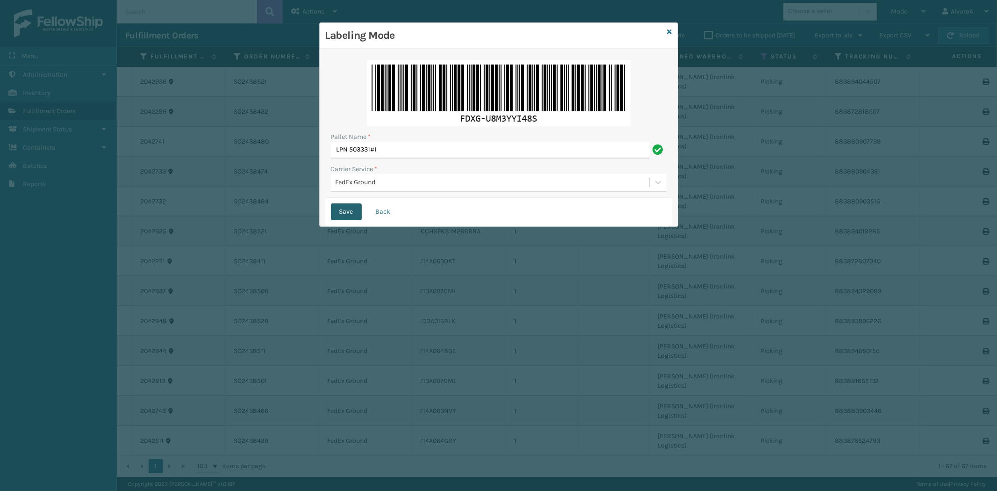
drag, startPoint x: 340, startPoint y: 220, endPoint x: 351, endPoint y: 207, distance: 16.6
click at [342, 218] on button "Save" at bounding box center [346, 211] width 31 height 17
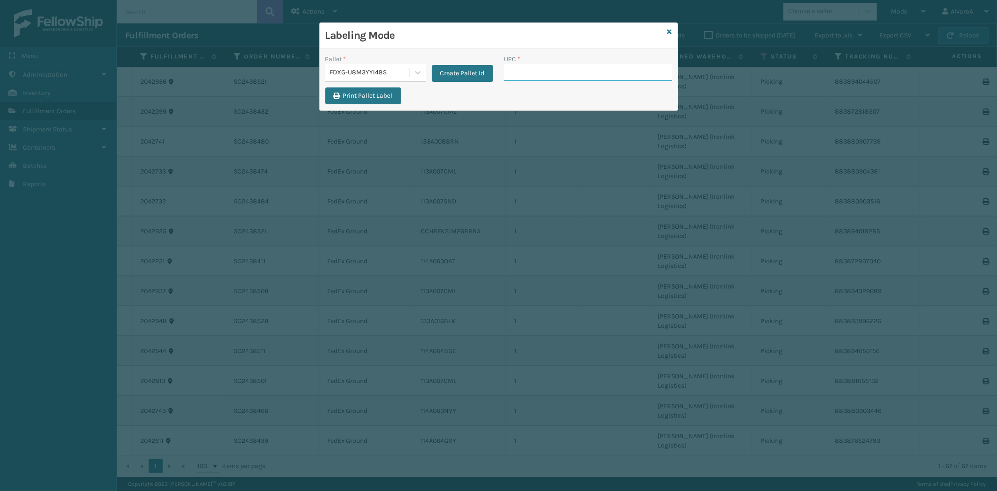
click at [547, 70] on input "UPC *" at bounding box center [588, 72] width 168 height 17
type input "CCHRFKS1M26BRRA"
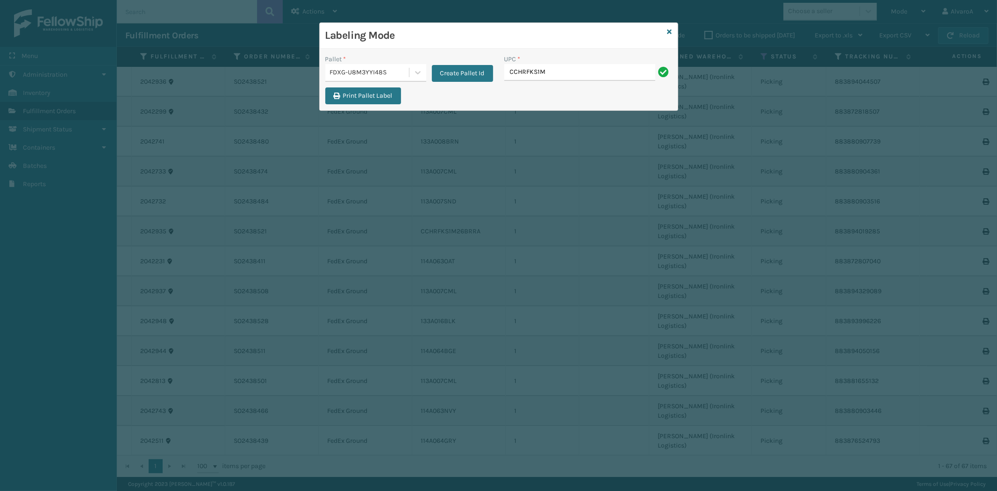
type input "CCHRFKS1M26BRRA"
type input "CCWENKS1BLURA"
click at [415, 70] on icon at bounding box center [417, 72] width 9 height 9
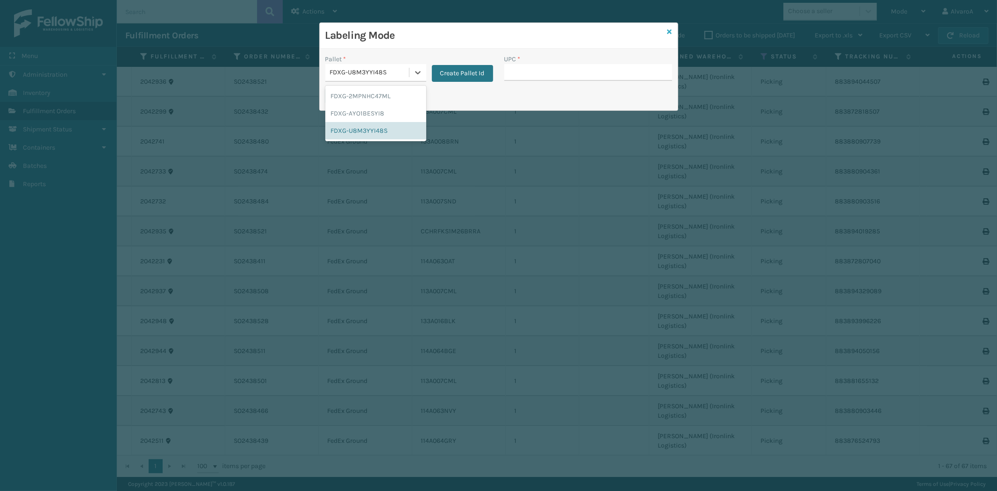
click at [670, 30] on icon at bounding box center [669, 32] width 5 height 7
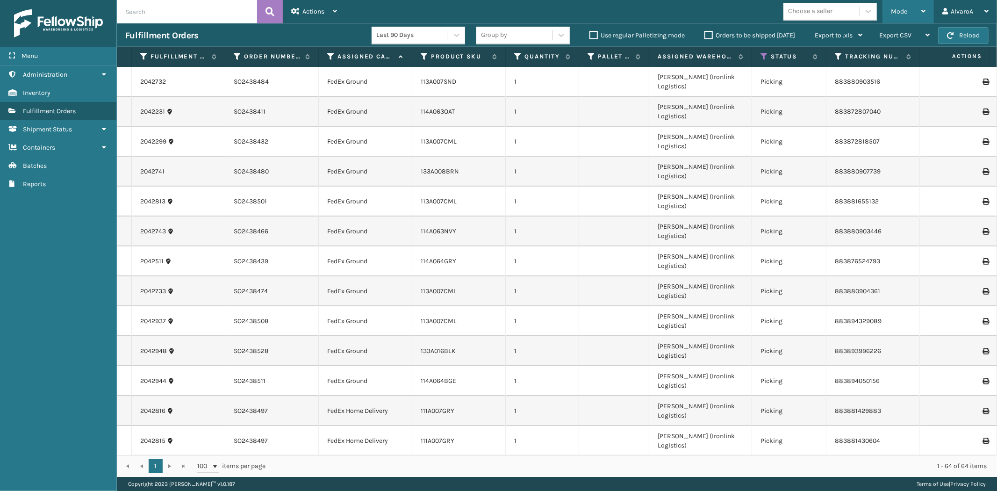
click at [902, 11] on span "Mode" at bounding box center [899, 11] width 16 height 8
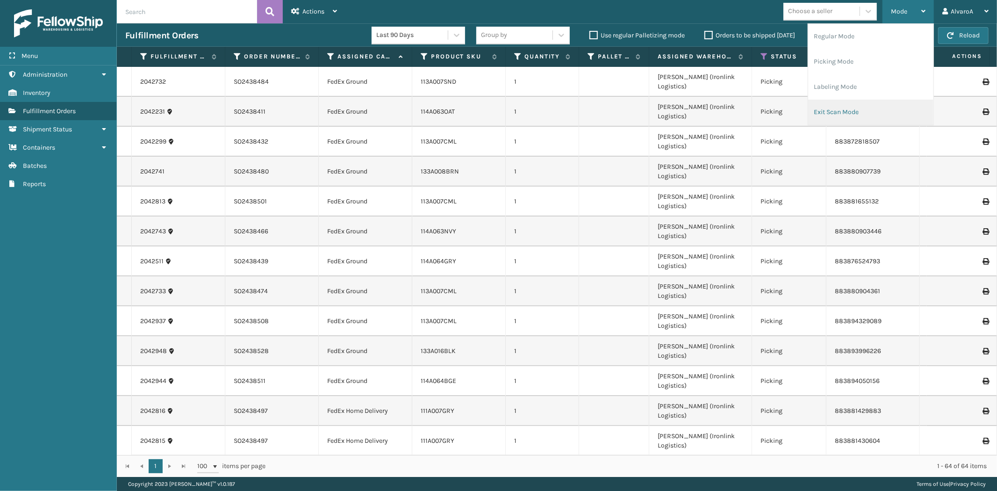
click at [852, 103] on li "Exit Scan Mode" at bounding box center [870, 112] width 125 height 25
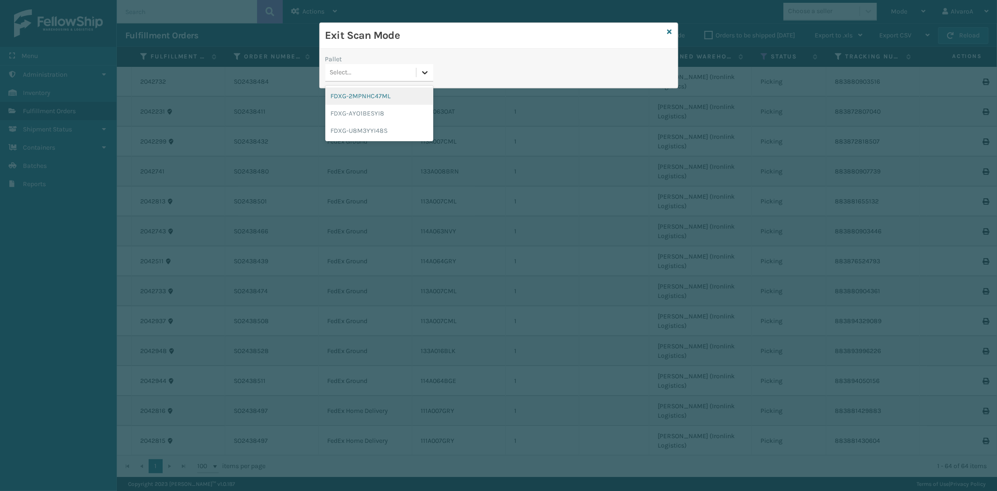
click at [424, 77] on icon at bounding box center [424, 72] width 9 height 9
click at [344, 129] on div "FDXG-U8M3YYI48S" at bounding box center [379, 130] width 108 height 17
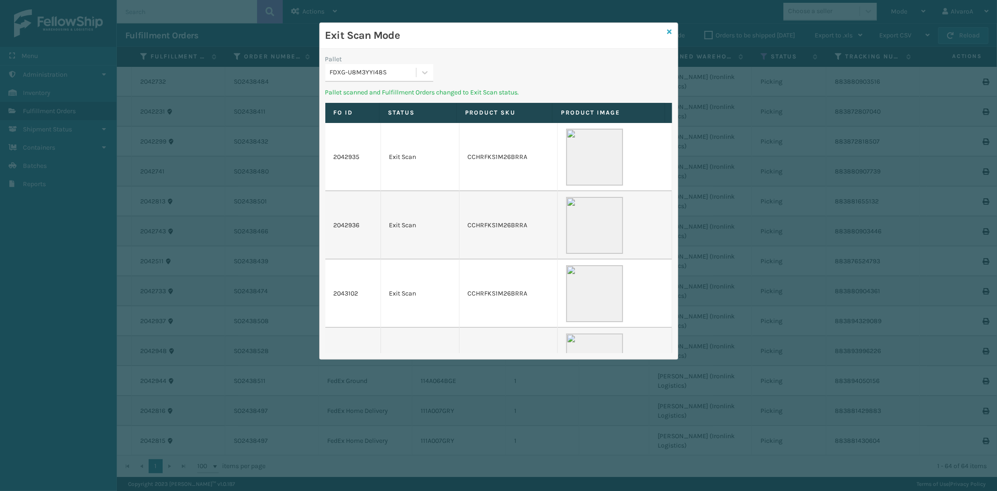
click at [669, 30] on icon at bounding box center [669, 32] width 5 height 7
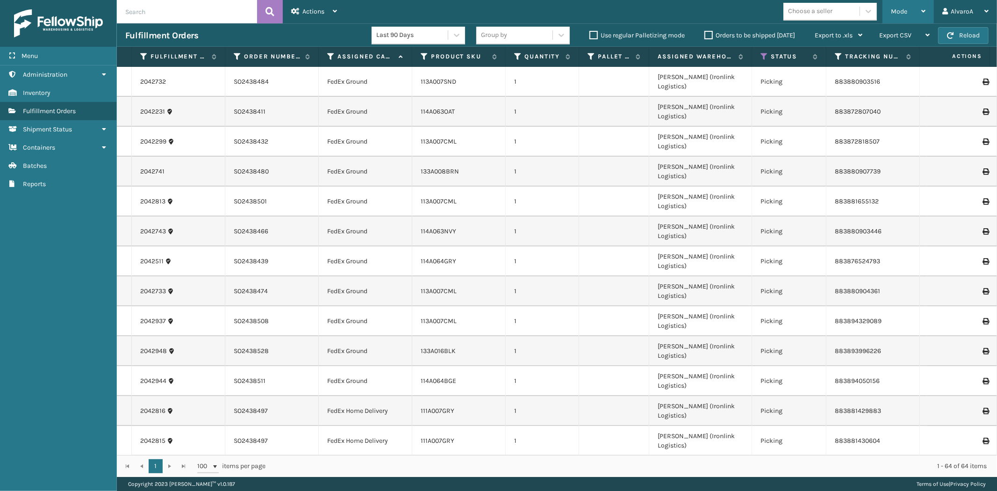
click at [895, 13] on span "Mode" at bounding box center [899, 11] width 16 height 8
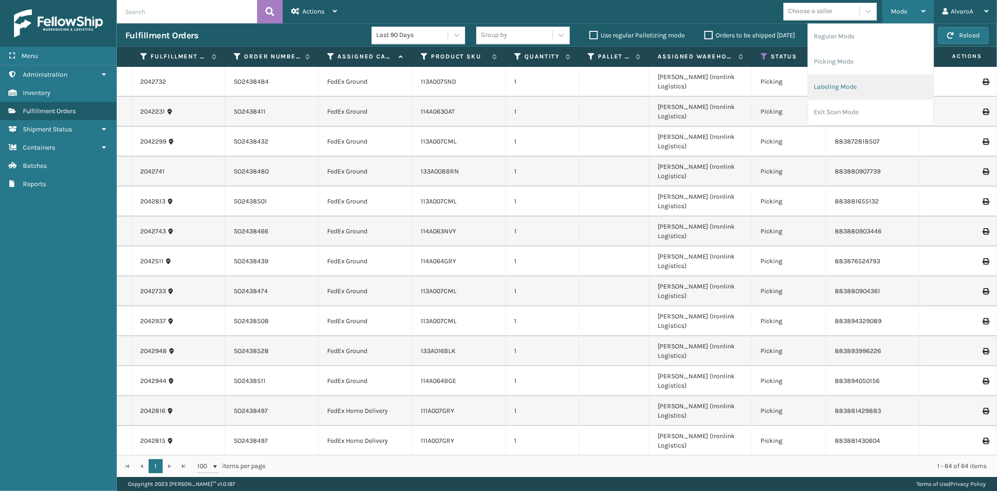
click at [865, 77] on li "Labeling Mode" at bounding box center [870, 86] width 125 height 25
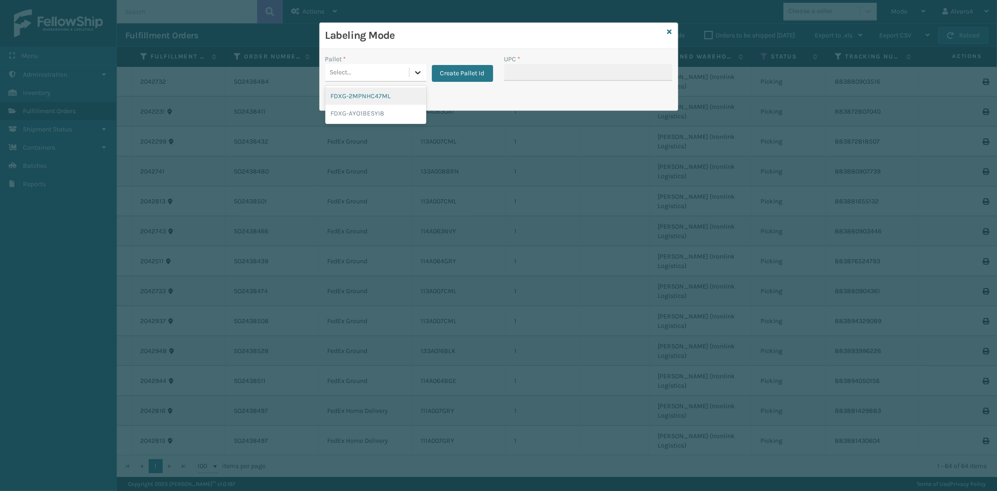
click at [419, 72] on icon at bounding box center [417, 72] width 9 height 9
click at [478, 73] on button "Create Pallet Id" at bounding box center [462, 73] width 61 height 17
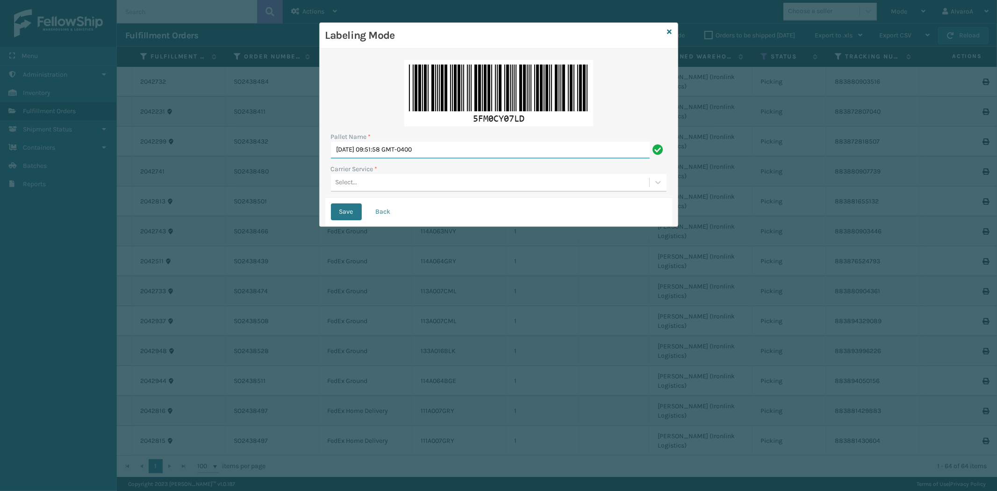
drag, startPoint x: 478, startPoint y: 142, endPoint x: 235, endPoint y: 187, distance: 247.2
click at [235, 187] on div "Labeling Mode Pallet Name * [DATE] 09:51:58 GMT-0400 Carrier Service * Select..…" at bounding box center [498, 245] width 997 height 491
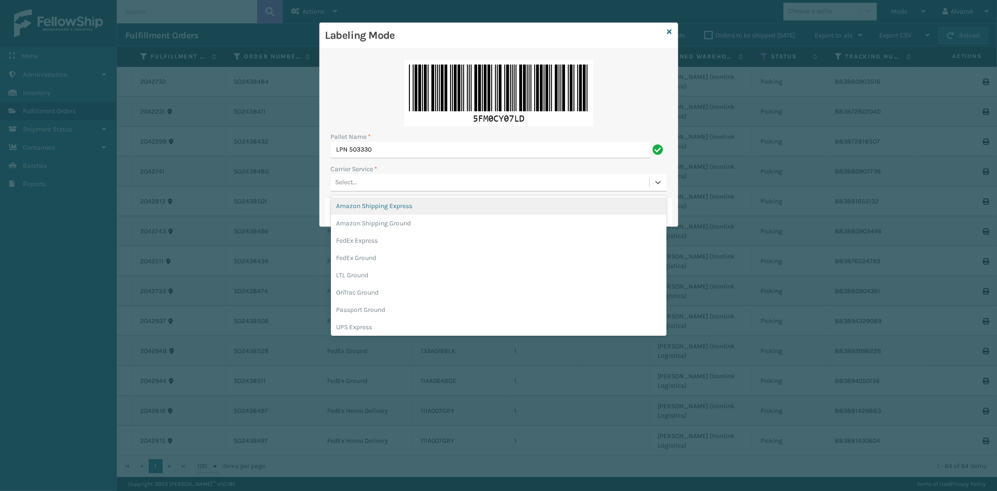
click at [363, 187] on div "Select..." at bounding box center [490, 182] width 318 height 15
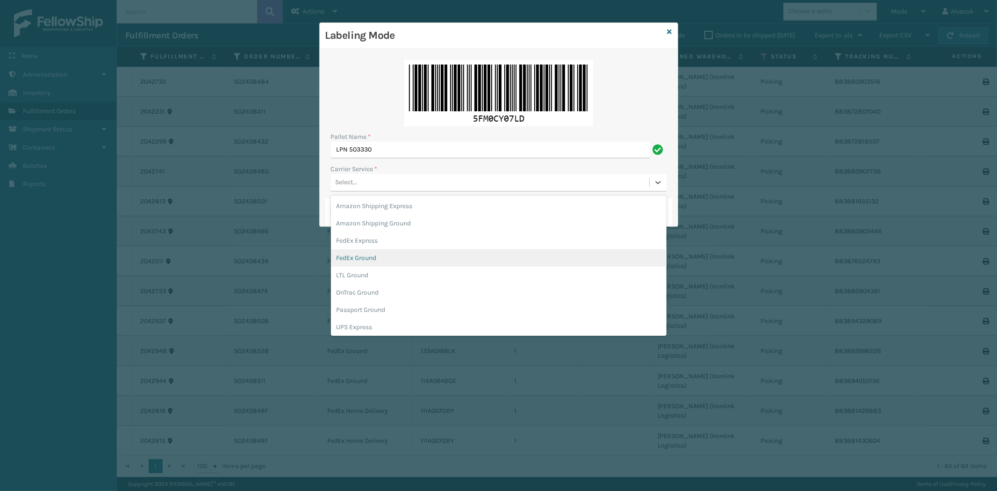
drag, startPoint x: 366, startPoint y: 256, endPoint x: 359, endPoint y: 225, distance: 31.3
click at [366, 254] on div "FedEx Ground" at bounding box center [499, 257] width 336 height 17
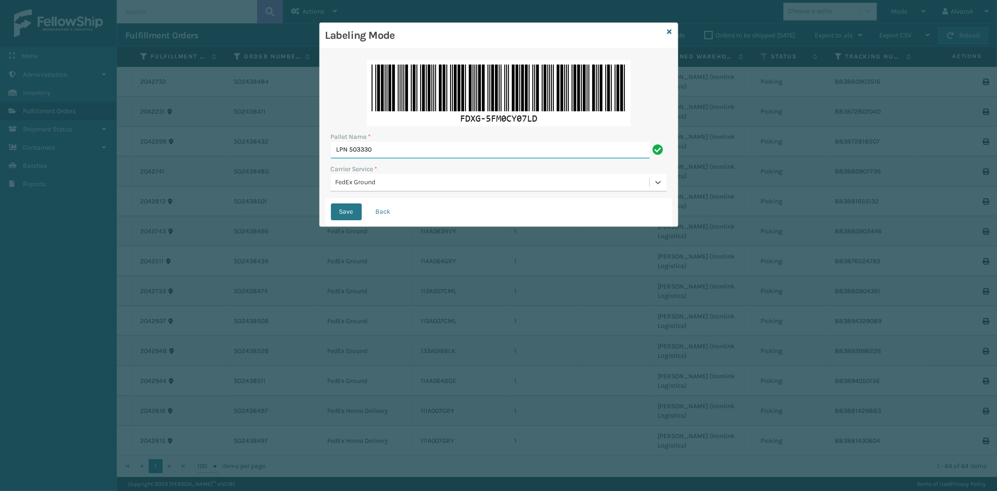
drag, startPoint x: 374, startPoint y: 149, endPoint x: 380, endPoint y: 142, distance: 9.3
click at [374, 149] on input "LPN 503330" at bounding box center [490, 150] width 319 height 17
type input "LPN 503330#1"
click at [353, 215] on button "Save" at bounding box center [346, 211] width 31 height 17
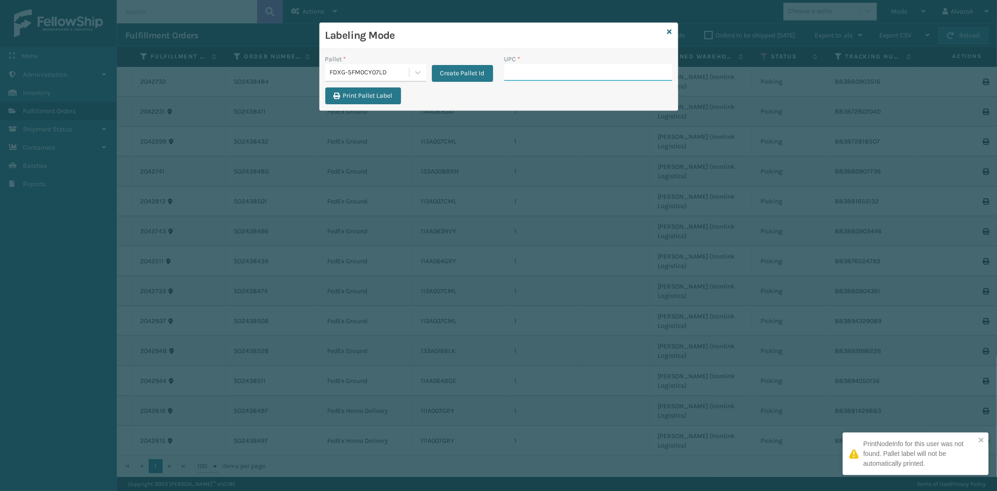
click at [551, 73] on input "UPC *" at bounding box center [588, 72] width 168 height 17
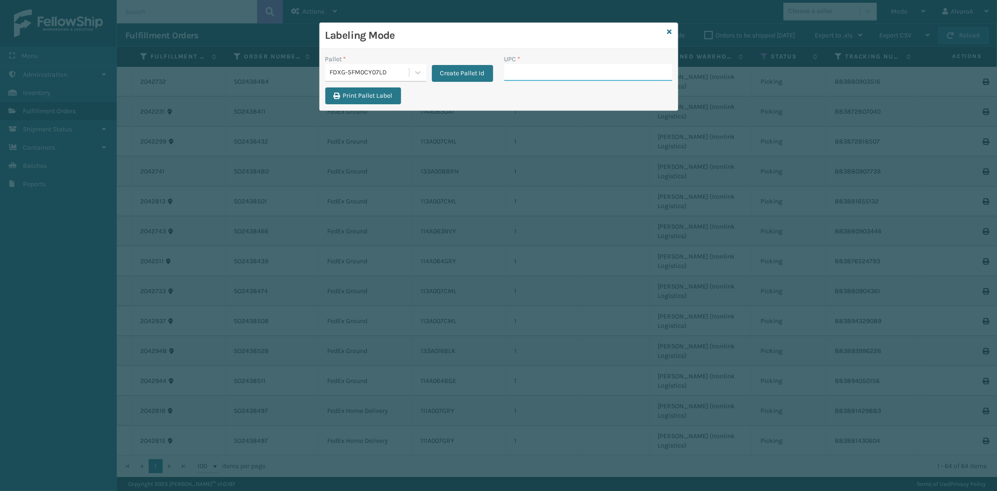
paste input "113A007SND"
type input "113A007SND"
paste input "133A015CRM"
type input "133A015CRM"
paste input "133A016BLK"
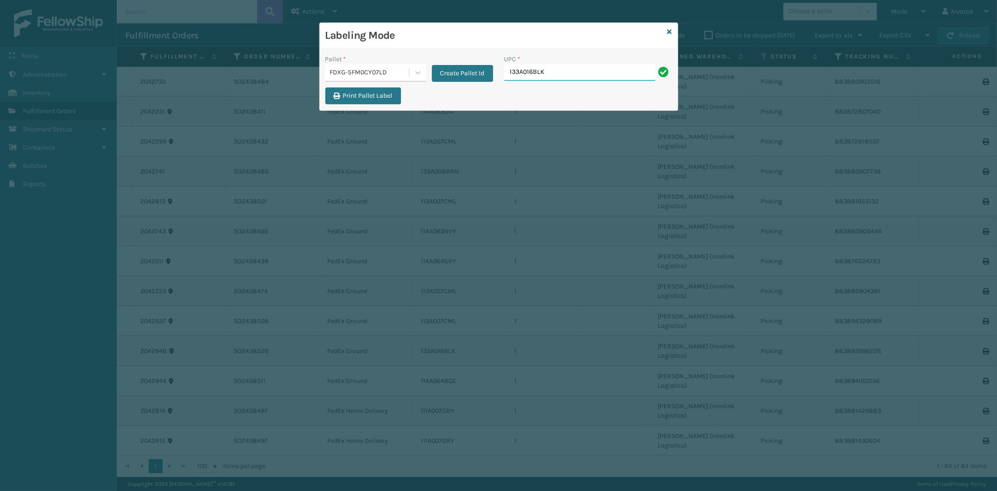
type input "133A016BLK"
paste input "133A008BRN"
type input "133A008BRN"
paste input "113A003SND"
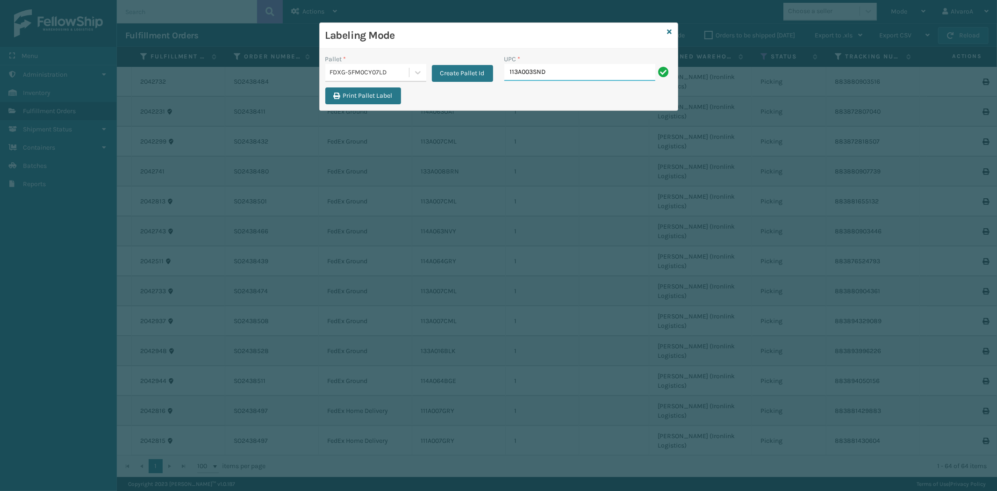
type input "113A003SND"
paste input "114A064BGE"
type input "114A064BGE"
paste input "113A007CML"
type input "113A007CML"
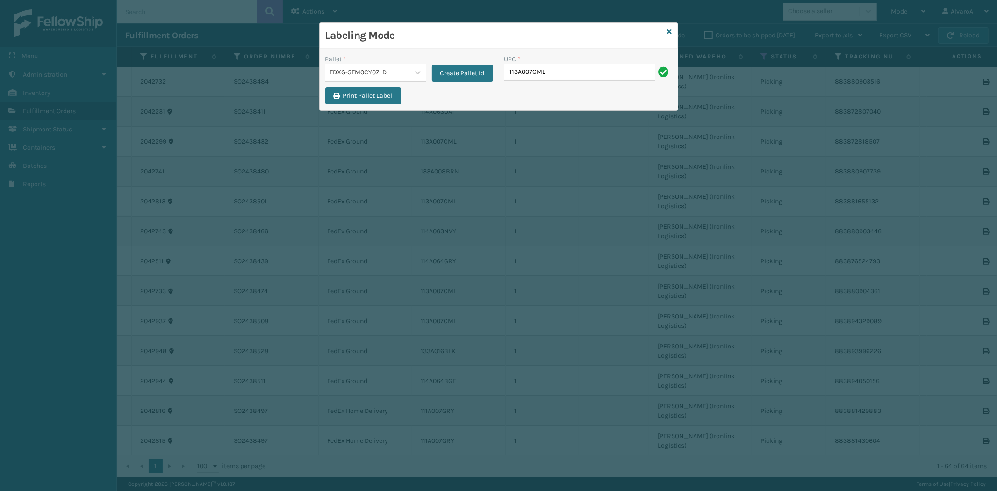
type input "113A007CML"
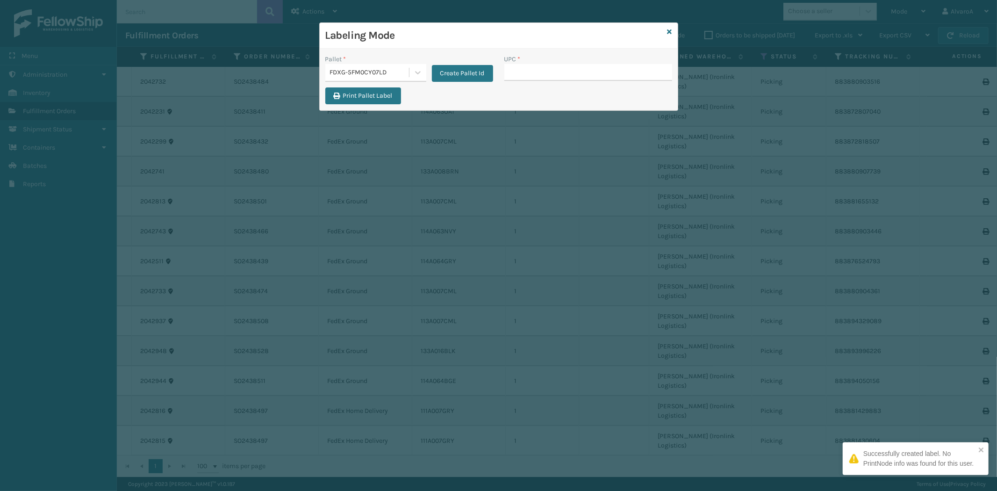
type input "v"
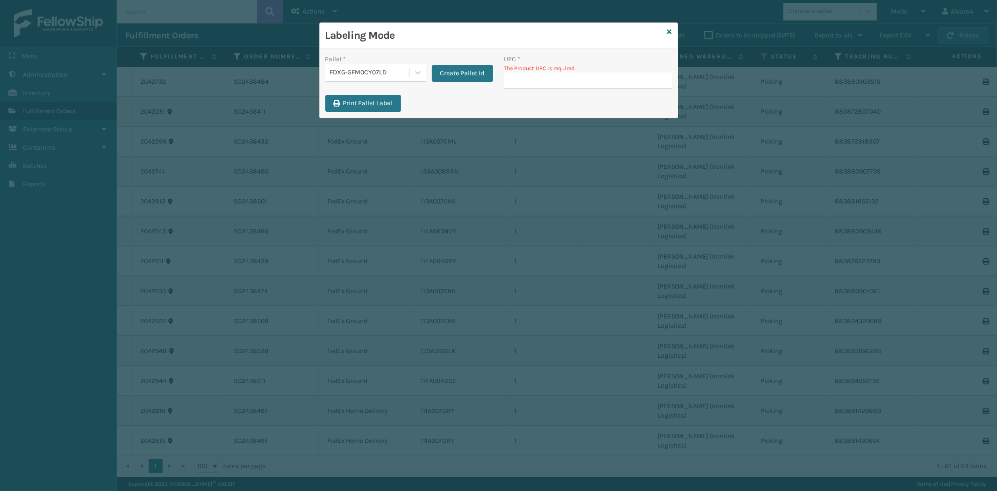
type input "v"
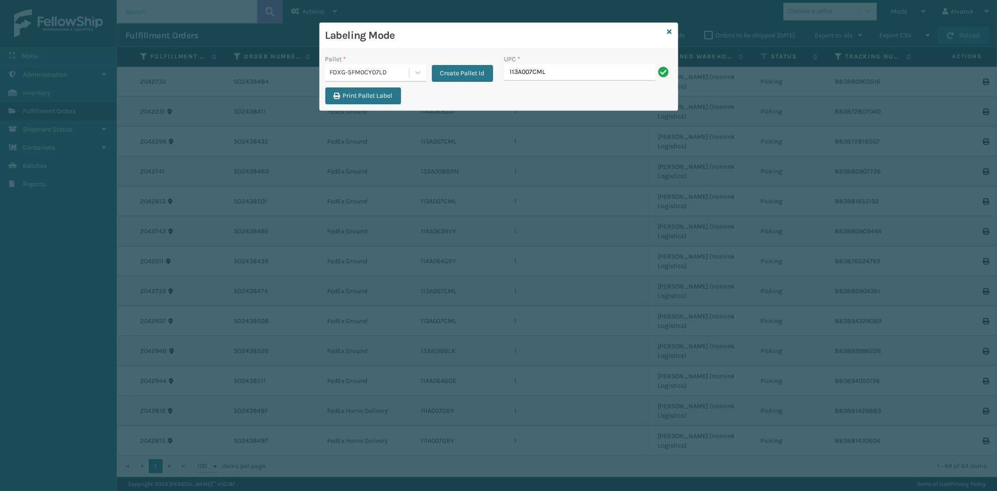
type input "113A007CML"
paste input "111A007GRY"
type input "111A007GRY"
